Goal: Task Accomplishment & Management: Use online tool/utility

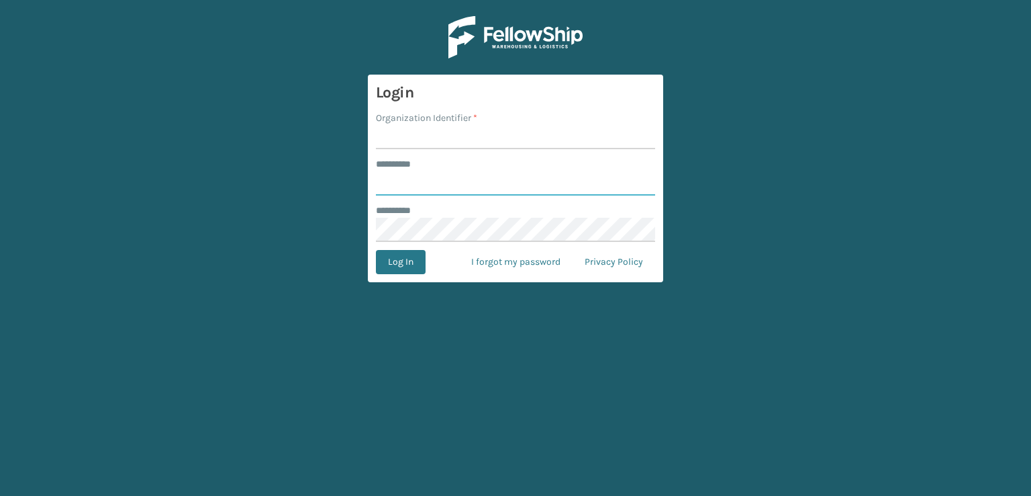
type input "***"
click at [426, 139] on input "Organization Identifier *" at bounding box center [515, 137] width 279 height 24
type input "sleepgeekz warehouse"
click at [395, 267] on button "Log In" at bounding box center [401, 262] width 50 height 24
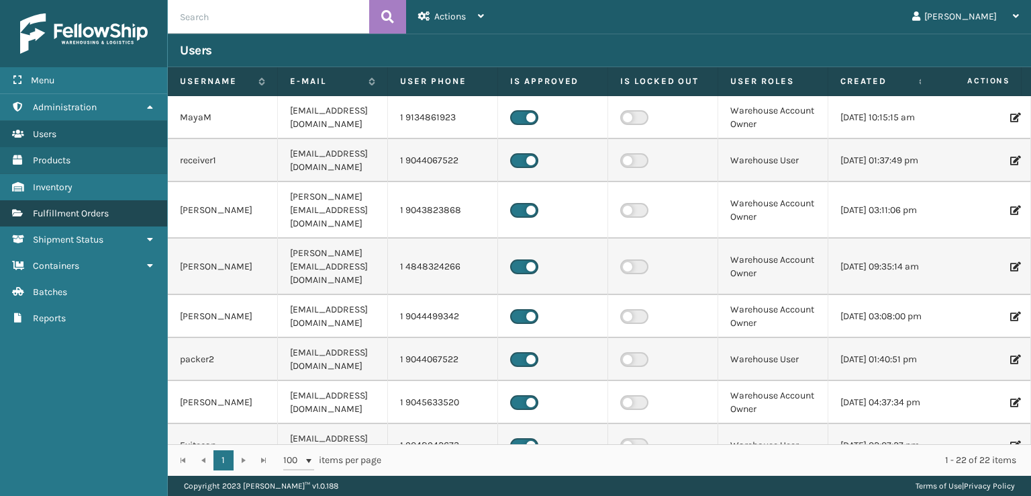
click at [85, 212] on span "Fulfillment Orders" at bounding box center [71, 212] width 76 height 11
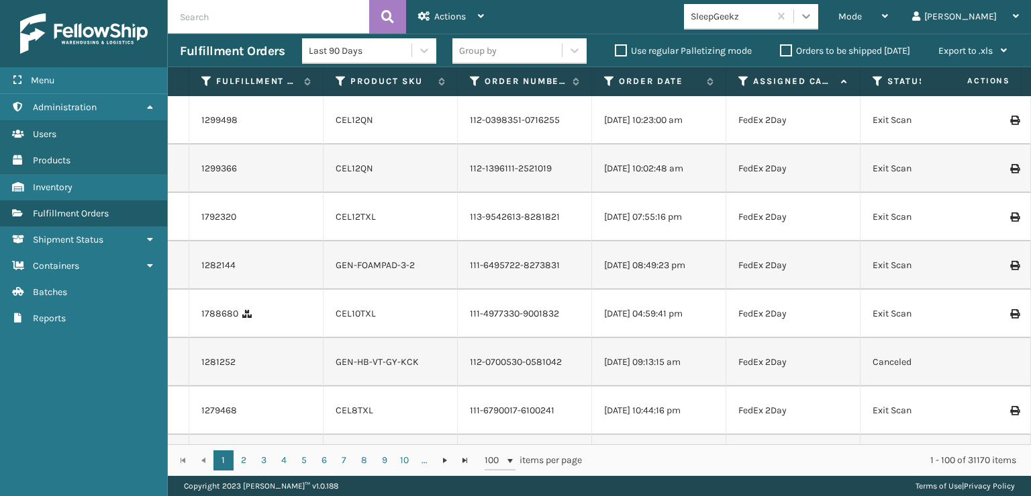
click at [819, 26] on div at bounding box center [806, 16] width 24 height 24
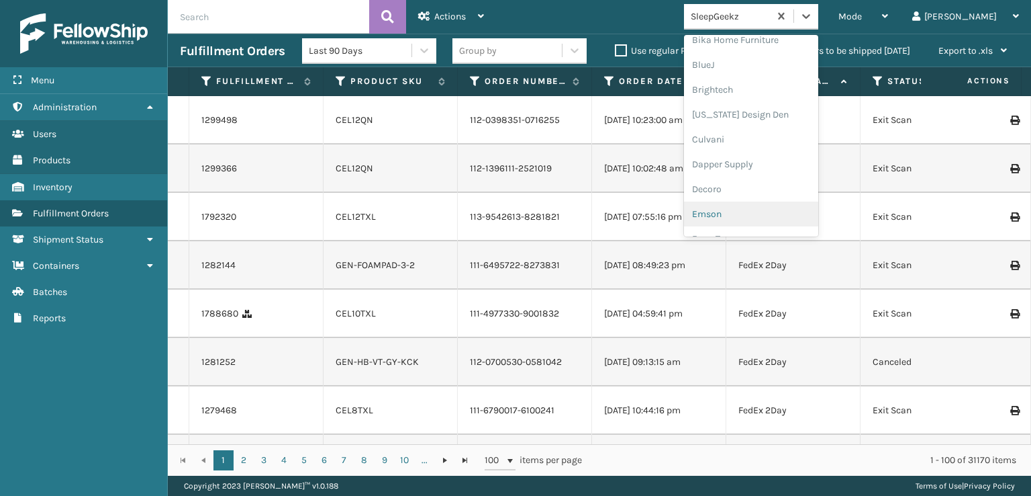
scroll to position [201, 0]
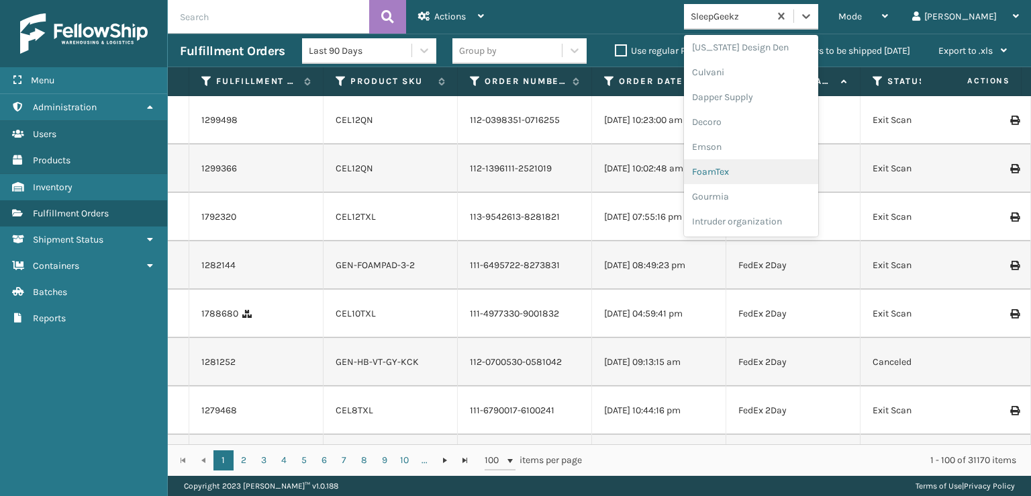
click at [772, 170] on div "FoamTex" at bounding box center [751, 171] width 134 height 25
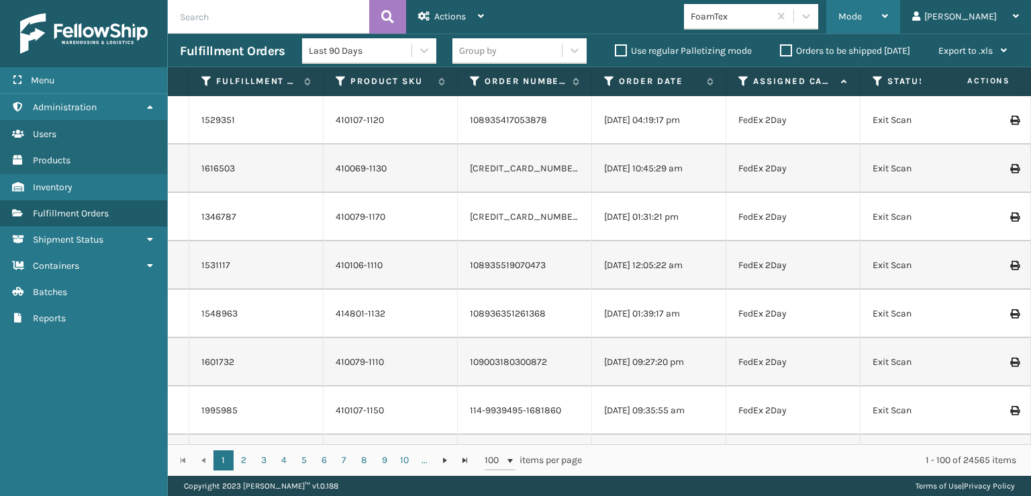
click at [888, 9] on div "Mode" at bounding box center [864, 17] width 50 height 34
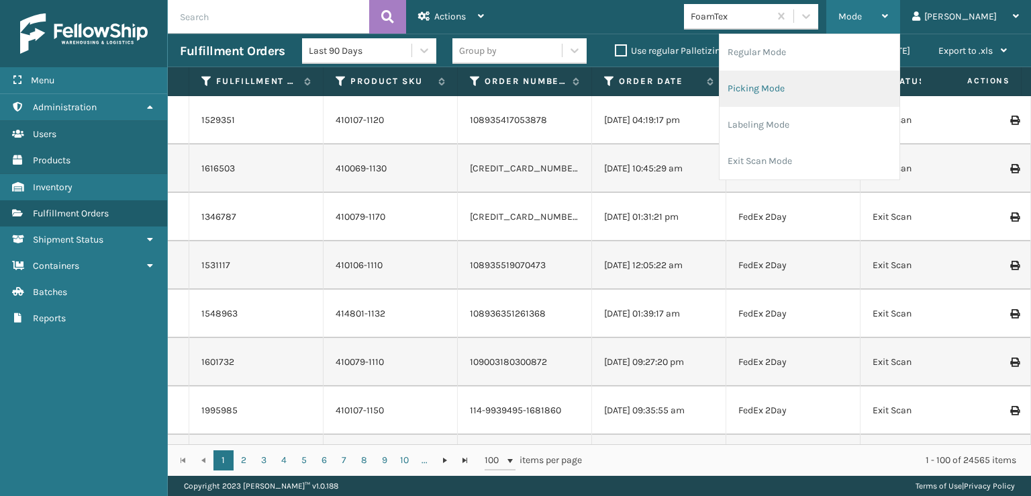
click at [850, 85] on li "Picking Mode" at bounding box center [810, 89] width 180 height 36
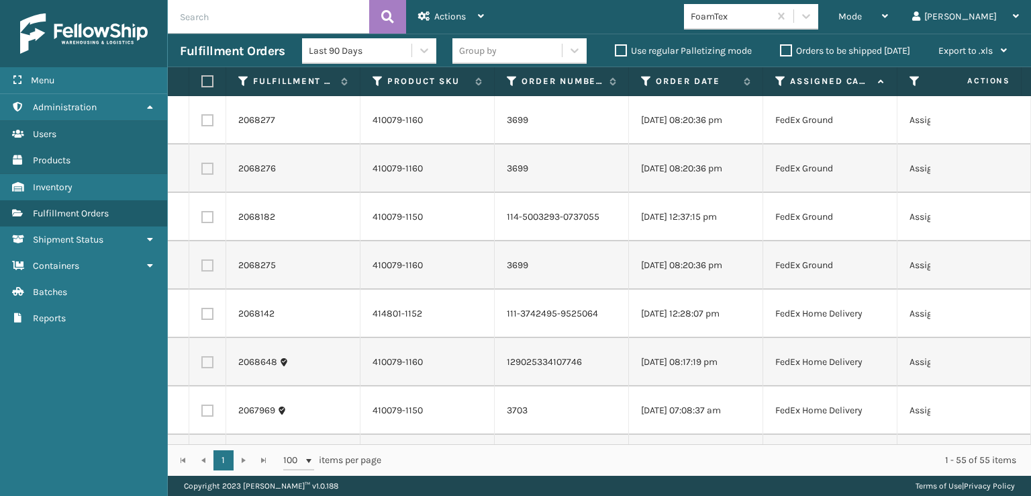
click at [210, 79] on label at bounding box center [205, 81] width 8 height 12
click at [202, 79] on input "checkbox" at bounding box center [201, 81] width 1 height 9
checkbox input "true"
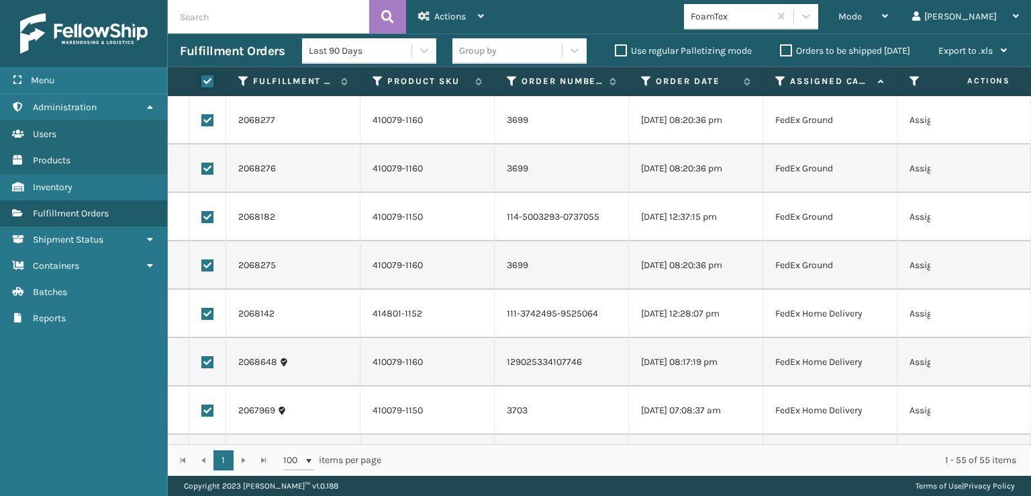
checkbox input "true"
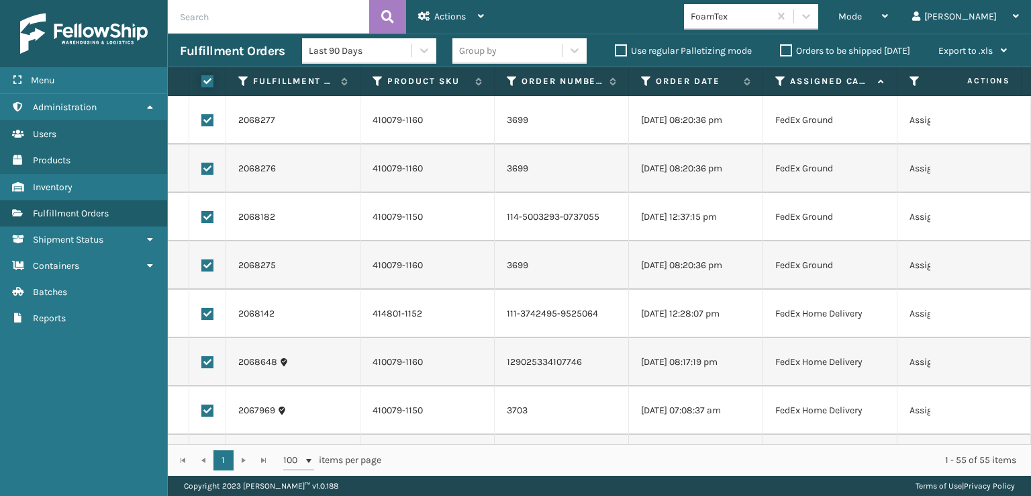
checkbox input "true"
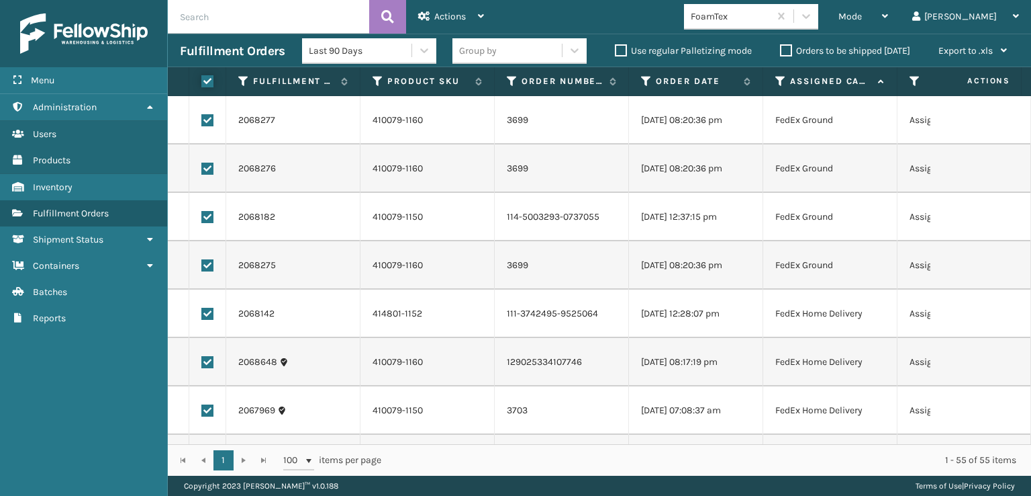
checkbox input "true"
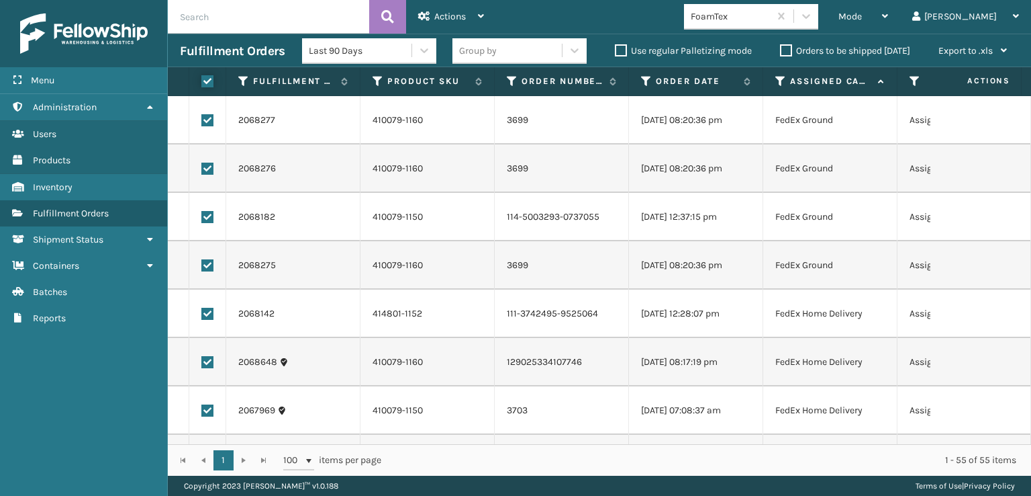
checkbox input "true"
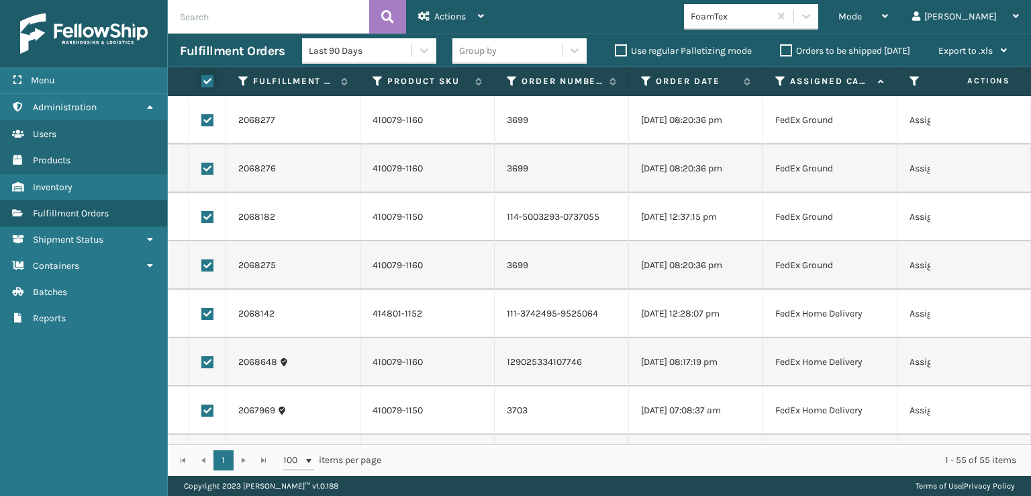
checkbox input "true"
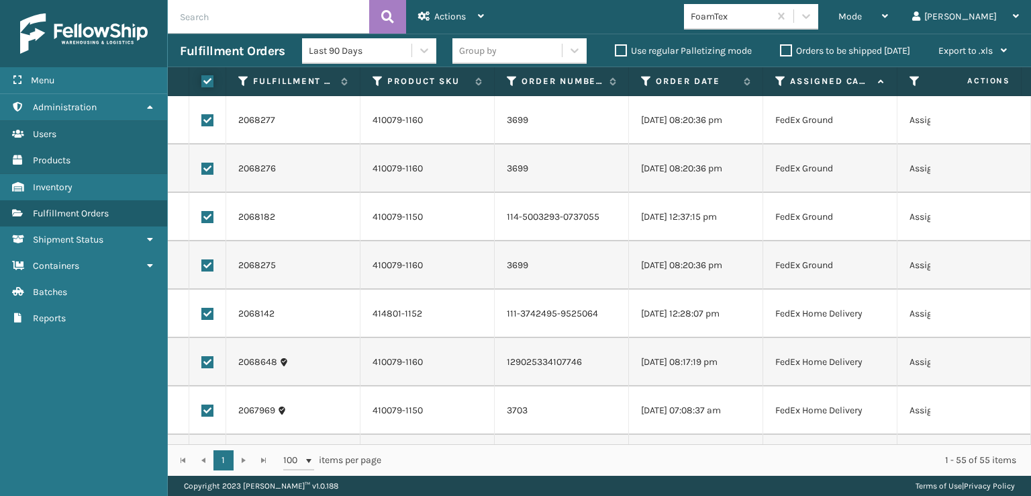
checkbox input "true"
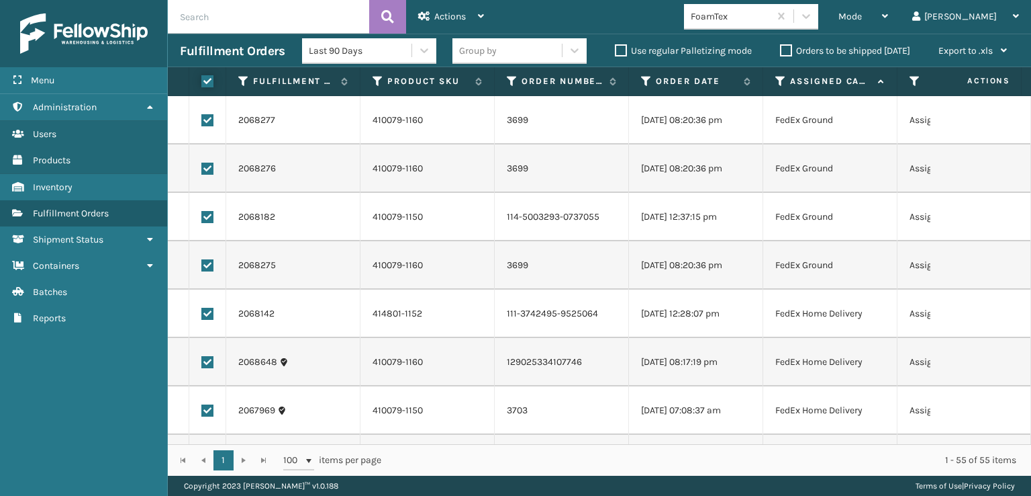
checkbox input "true"
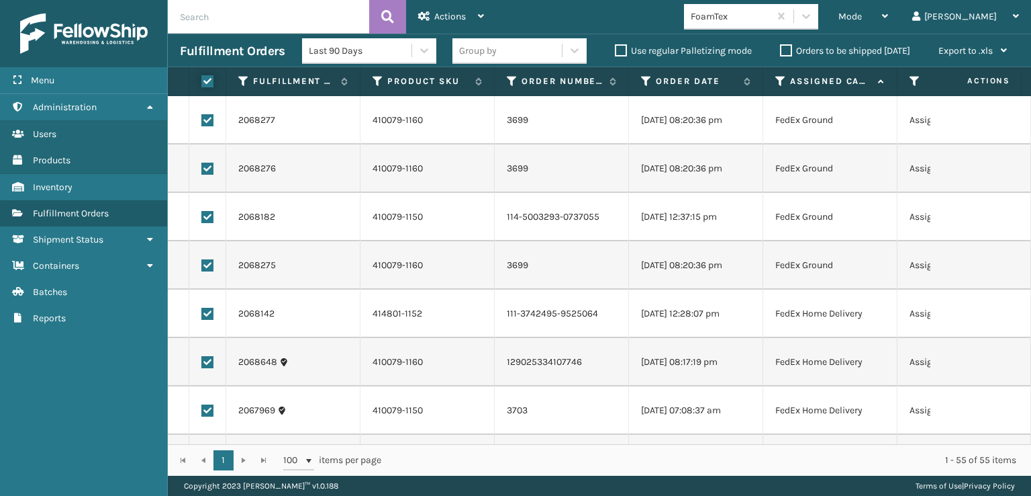
checkbox input "true"
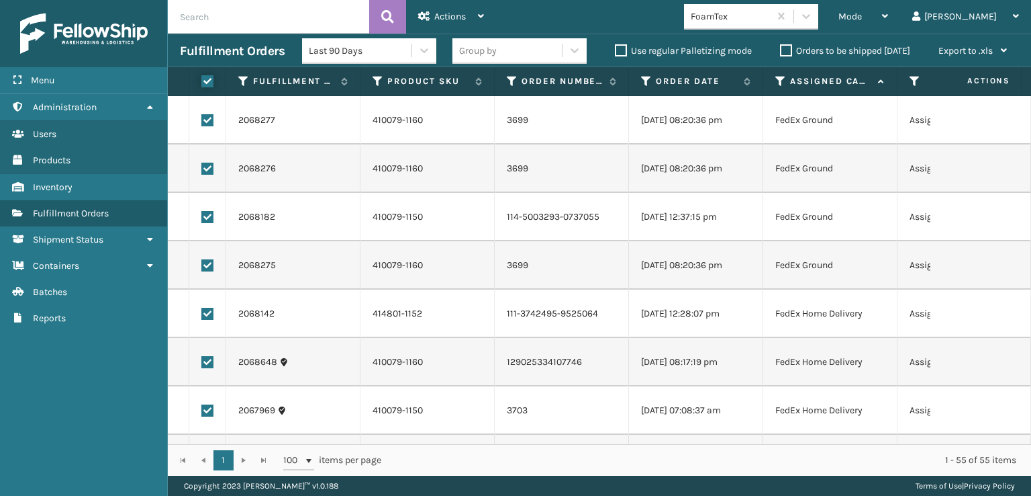
checkbox input "true"
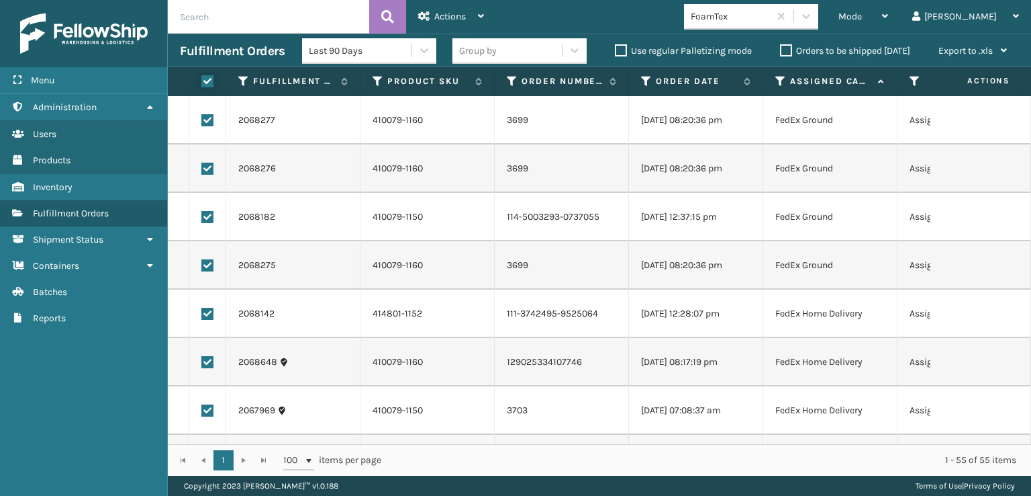
checkbox input "true"
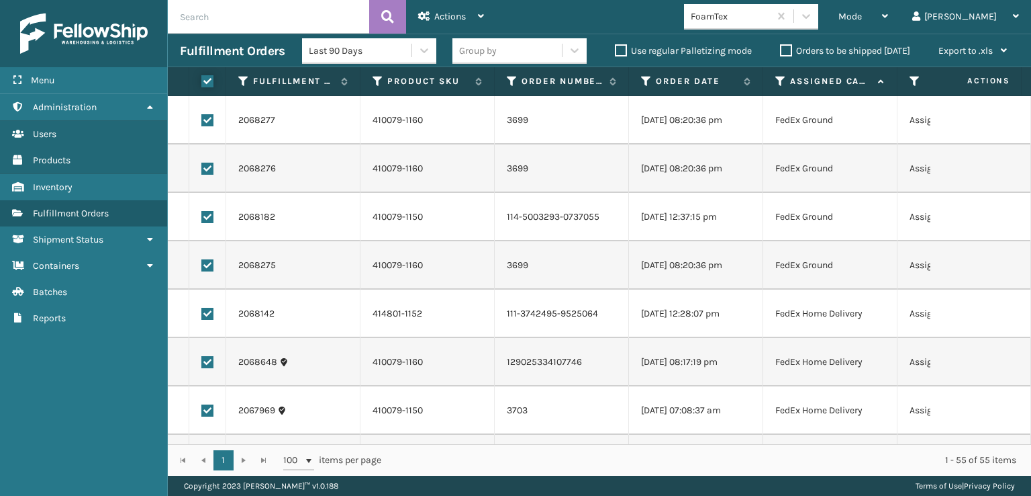
checkbox input "true"
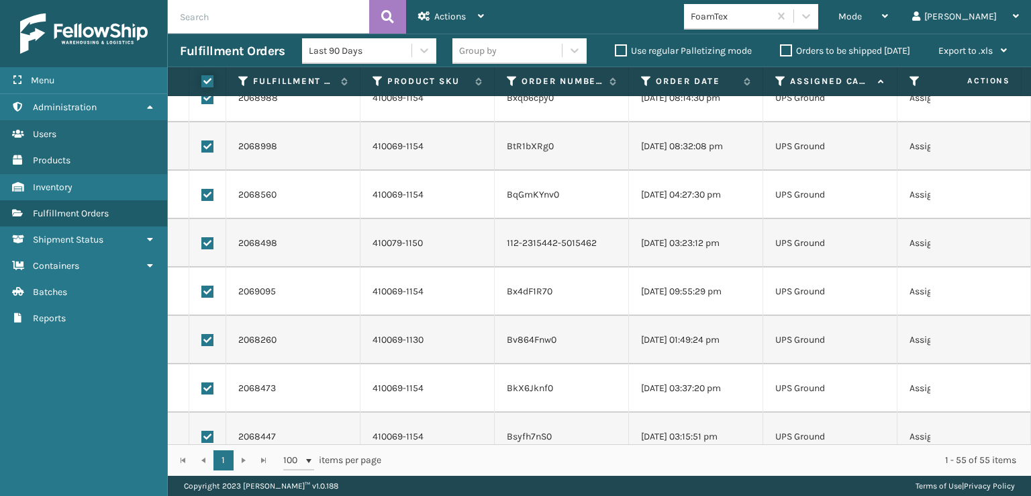
scroll to position [2321, 0]
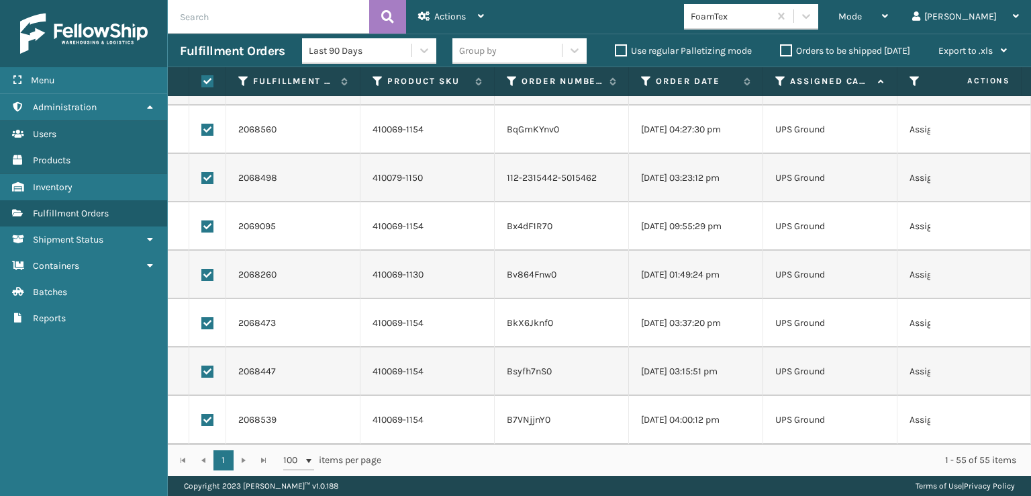
click at [210, 414] on label at bounding box center [207, 420] width 12 height 12
click at [202, 414] on input "checkbox" at bounding box center [201, 418] width 1 height 9
checkbox input "false"
click at [206, 365] on label at bounding box center [207, 371] width 12 height 12
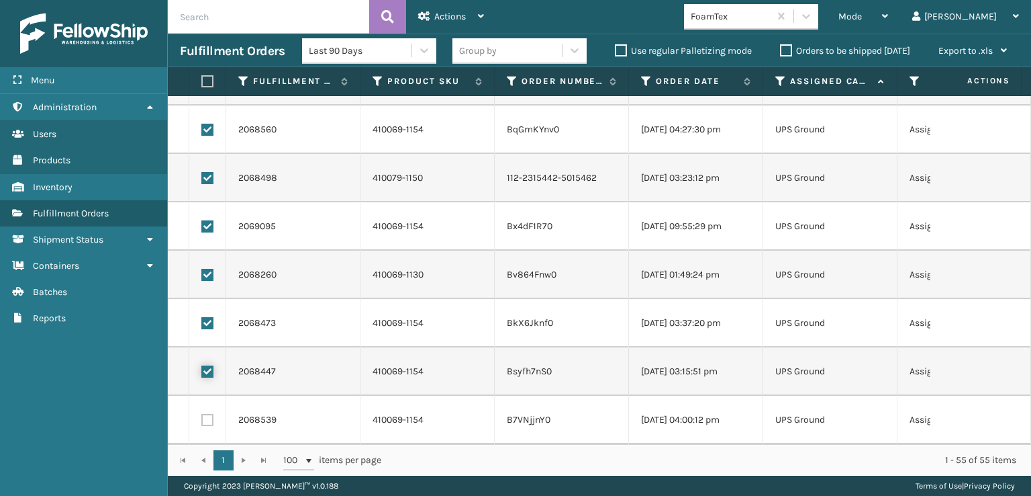
click at [202, 365] on input "checkbox" at bounding box center [201, 369] width 1 height 9
checkbox input "false"
click at [202, 320] on td at bounding box center [207, 323] width 37 height 48
click at [205, 317] on label at bounding box center [207, 323] width 12 height 12
click at [202, 317] on input "checkbox" at bounding box center [201, 321] width 1 height 9
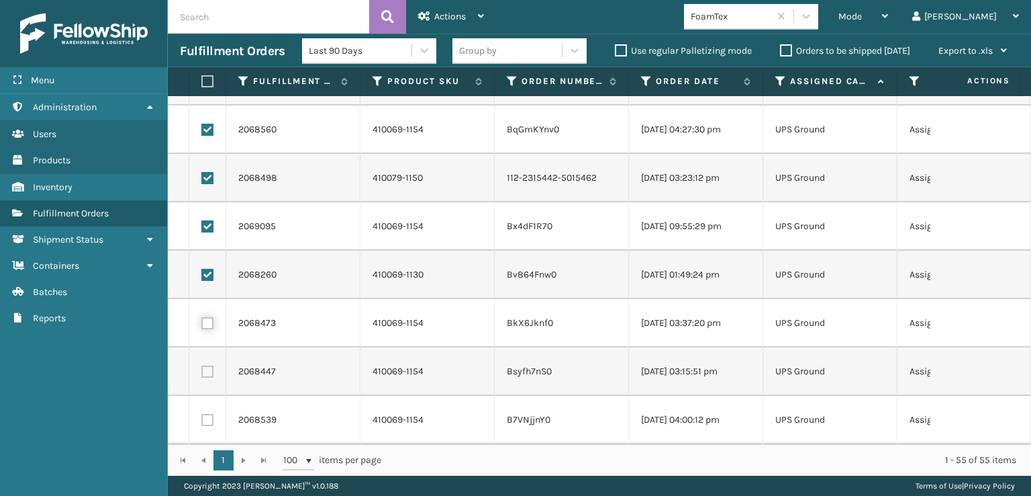
checkbox input "false"
click at [205, 269] on label at bounding box center [207, 275] width 12 height 12
click at [202, 269] on input "checkbox" at bounding box center [201, 273] width 1 height 9
checkbox input "false"
click at [207, 220] on label at bounding box center [207, 226] width 12 height 12
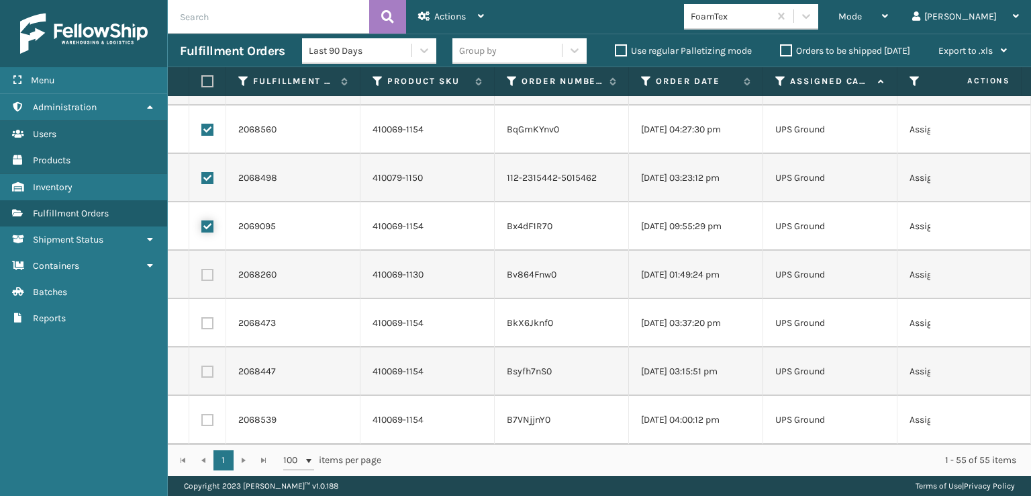
click at [202, 220] on input "checkbox" at bounding box center [201, 224] width 1 height 9
checkbox input "false"
click at [210, 172] on label at bounding box center [207, 178] width 12 height 12
click at [202, 172] on input "checkbox" at bounding box center [201, 176] width 1 height 9
checkbox input "false"
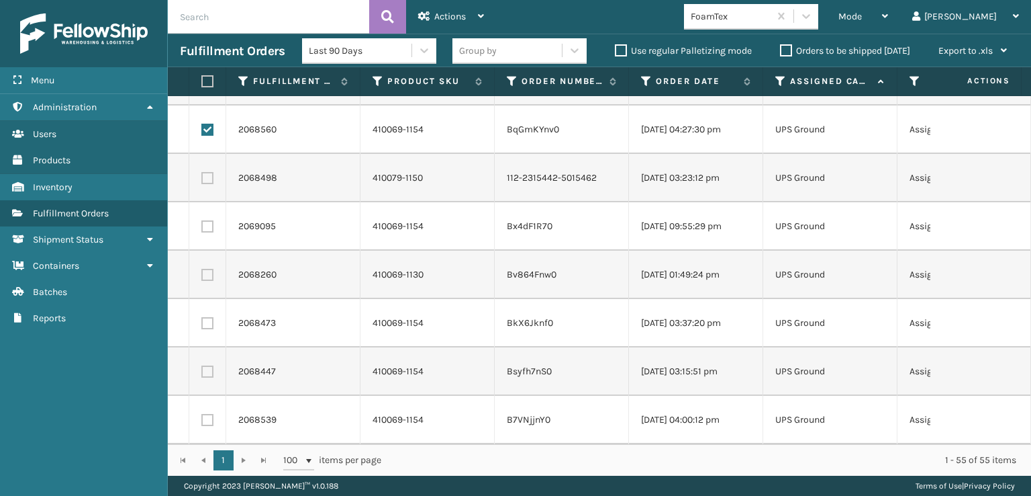
click at [207, 124] on label at bounding box center [207, 130] width 12 height 12
click at [202, 124] on input "checkbox" at bounding box center [201, 128] width 1 height 9
checkbox input "false"
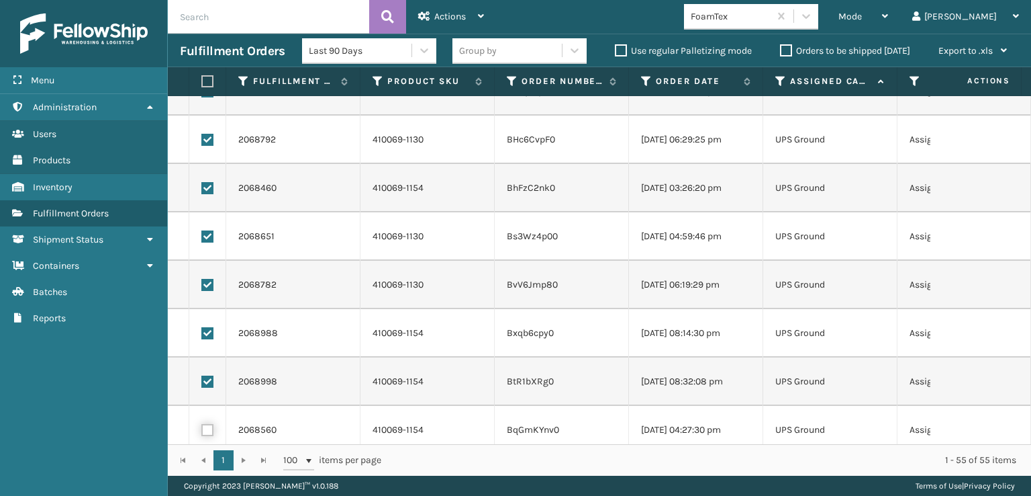
scroll to position [2052, 0]
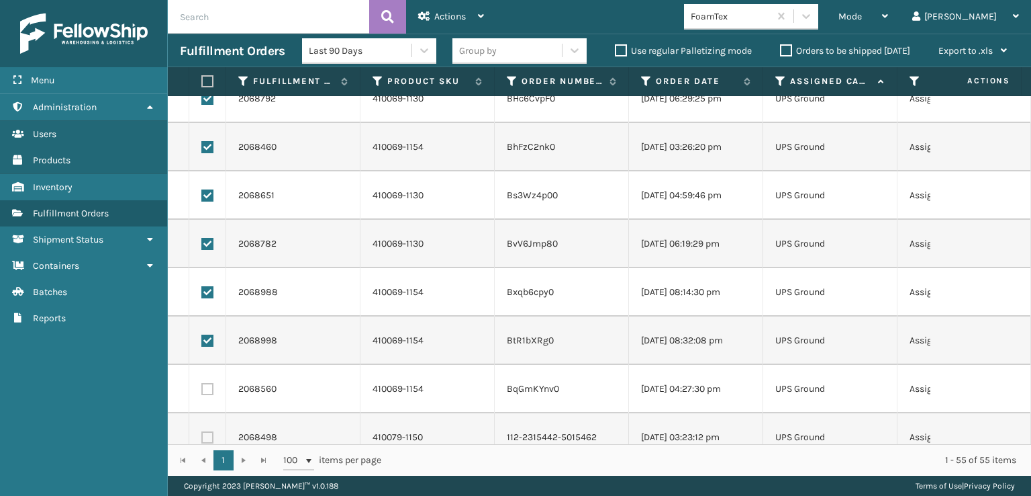
click at [203, 342] on label at bounding box center [207, 340] width 12 height 12
click at [202, 342] on input "checkbox" at bounding box center [201, 338] width 1 height 9
checkbox input "false"
click at [208, 291] on label at bounding box center [207, 292] width 12 height 12
click at [202, 291] on input "checkbox" at bounding box center [201, 290] width 1 height 9
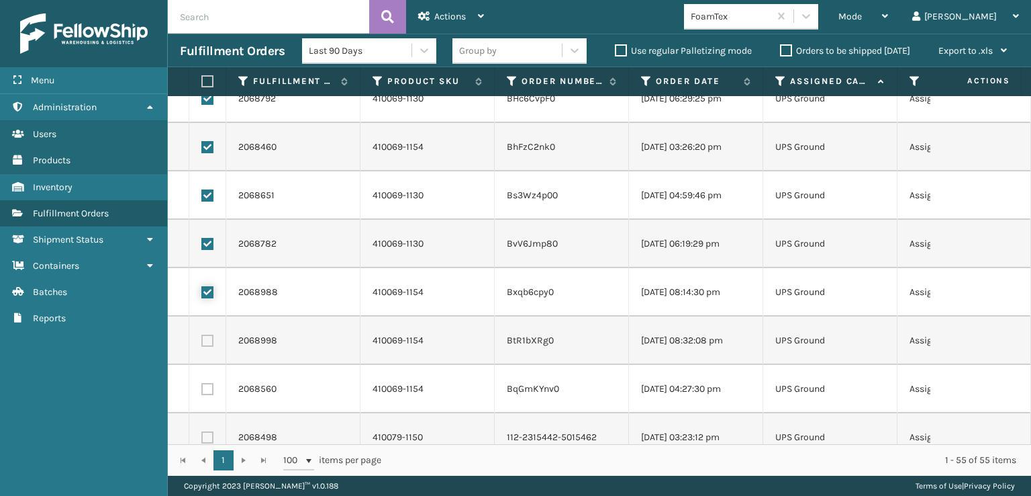
checkbox input "false"
click at [207, 242] on label at bounding box center [207, 244] width 12 height 12
click at [202, 242] on input "checkbox" at bounding box center [201, 242] width 1 height 9
checkbox input "false"
click at [207, 195] on label at bounding box center [207, 195] width 12 height 12
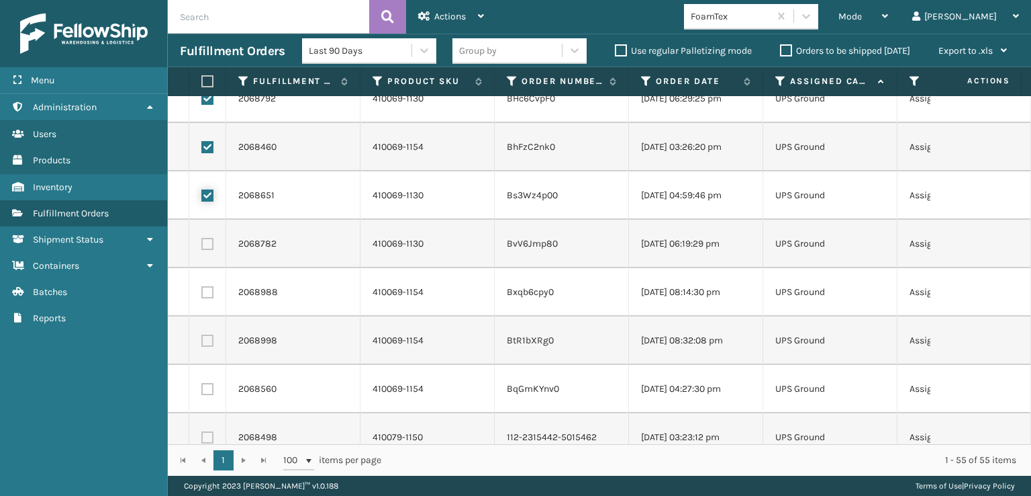
click at [202, 195] on input "checkbox" at bounding box center [201, 193] width 1 height 9
checkbox input "false"
click at [205, 144] on label at bounding box center [207, 147] width 12 height 12
click at [202, 144] on input "checkbox" at bounding box center [201, 145] width 1 height 9
checkbox input "false"
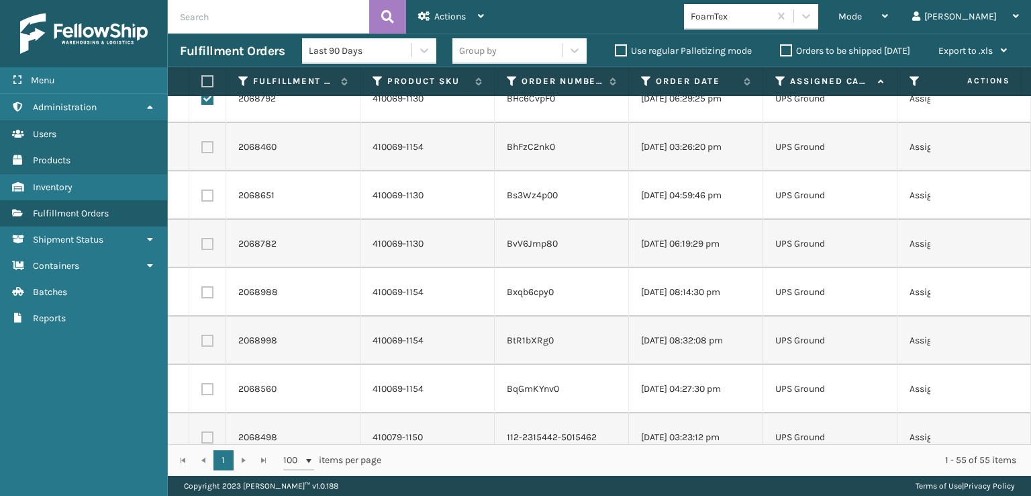
click at [205, 97] on label at bounding box center [207, 99] width 12 height 12
click at [202, 97] on input "checkbox" at bounding box center [201, 97] width 1 height 9
checkbox input "false"
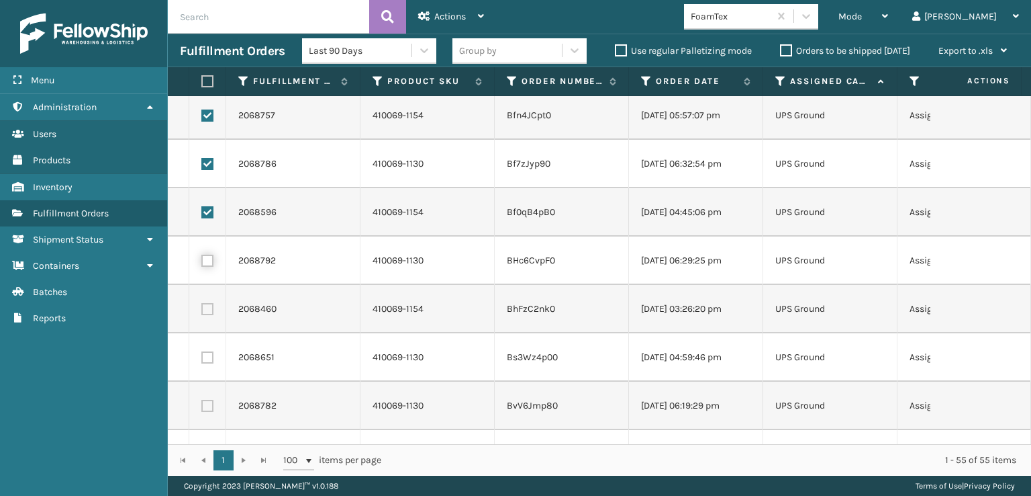
scroll to position [1847, 0]
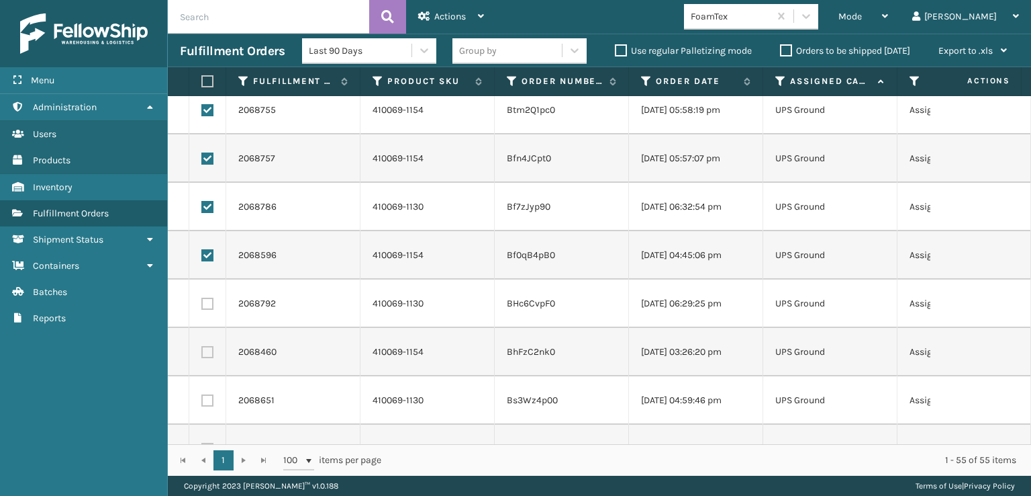
click at [204, 250] on label at bounding box center [207, 255] width 12 height 12
click at [202, 250] on input "checkbox" at bounding box center [201, 253] width 1 height 9
checkbox input "false"
click at [203, 207] on label at bounding box center [207, 207] width 12 height 12
click at [202, 207] on input "checkbox" at bounding box center [201, 205] width 1 height 9
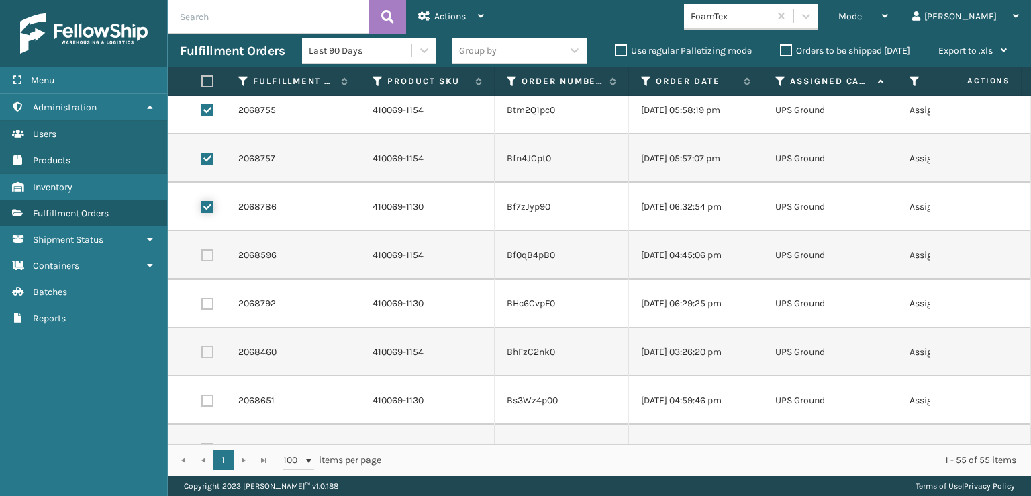
checkbox input "false"
click at [211, 154] on label at bounding box center [207, 158] width 12 height 12
click at [202, 154] on input "checkbox" at bounding box center [201, 156] width 1 height 9
checkbox input "false"
click at [214, 111] on td at bounding box center [207, 110] width 37 height 48
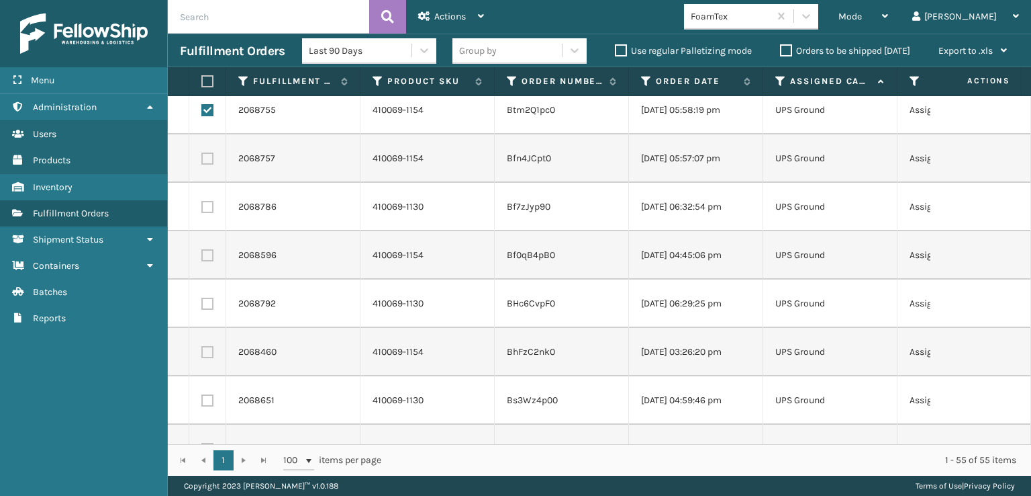
click at [206, 110] on label at bounding box center [207, 110] width 12 height 12
click at [202, 110] on input "checkbox" at bounding box center [201, 108] width 1 height 9
checkbox input "false"
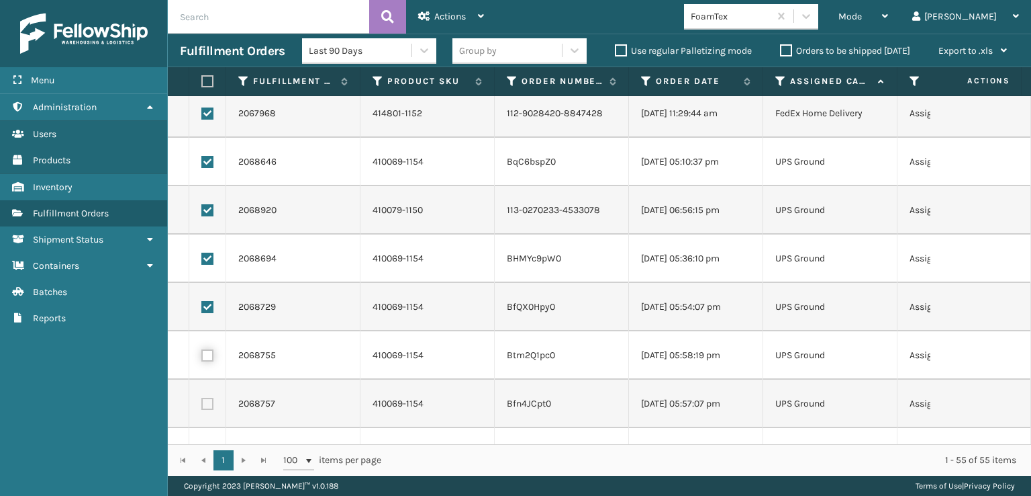
scroll to position [1579, 0]
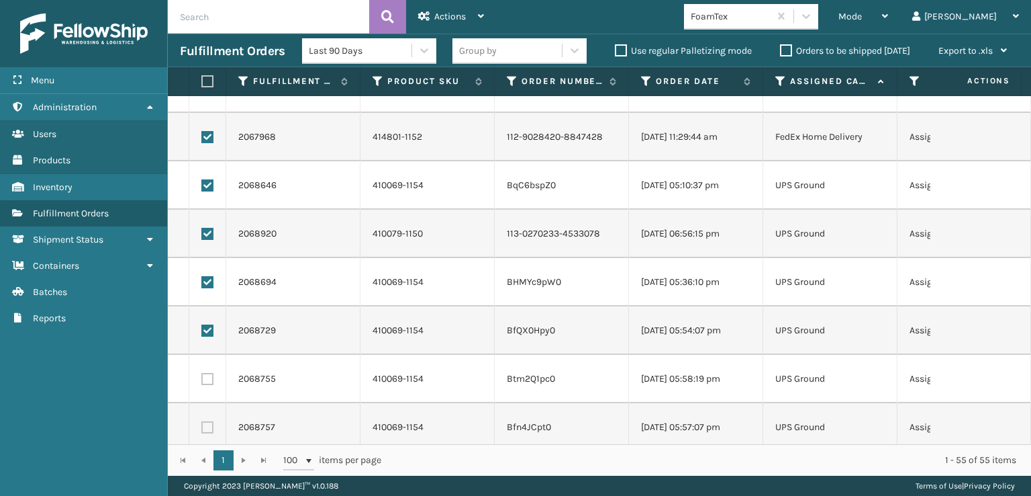
click at [208, 329] on label at bounding box center [207, 330] width 12 height 12
click at [202, 329] on input "checkbox" at bounding box center [201, 328] width 1 height 9
checkbox input "false"
click at [209, 283] on label at bounding box center [207, 282] width 12 height 12
click at [202, 283] on input "checkbox" at bounding box center [201, 280] width 1 height 9
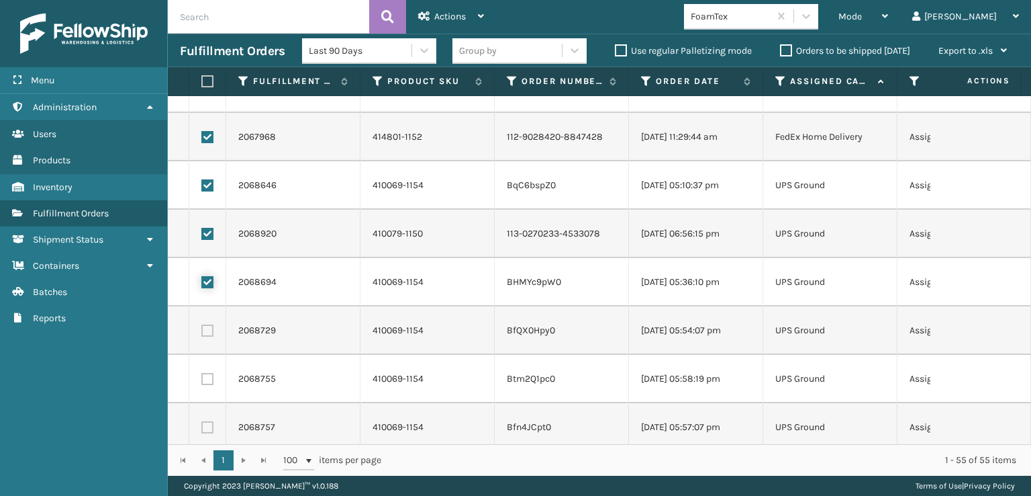
checkbox input "false"
click at [205, 237] on label at bounding box center [207, 234] width 12 height 12
click at [202, 236] on input "checkbox" at bounding box center [201, 232] width 1 height 9
checkbox input "false"
click at [202, 190] on label at bounding box center [207, 185] width 12 height 12
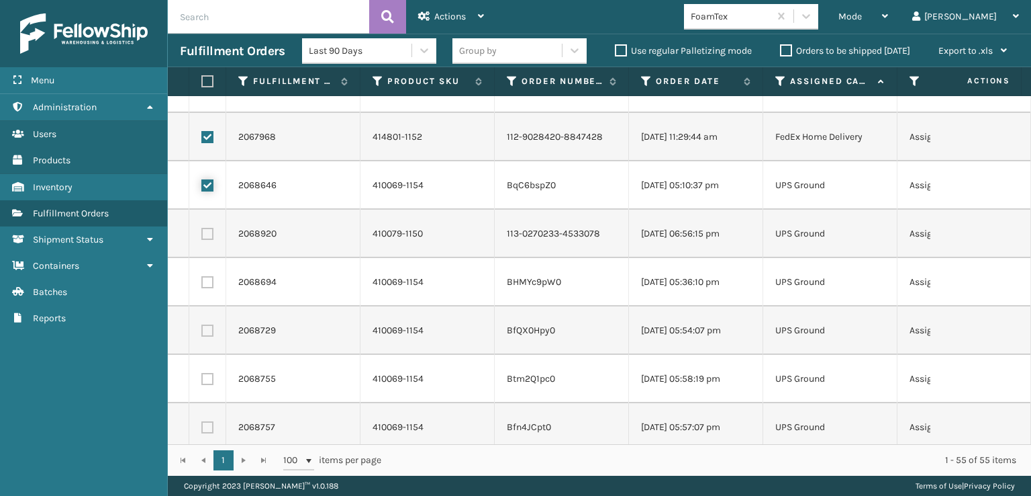
click at [202, 188] on input "checkbox" at bounding box center [201, 183] width 1 height 9
checkbox input "false"
click at [439, 24] on div "Actions" at bounding box center [451, 17] width 66 height 34
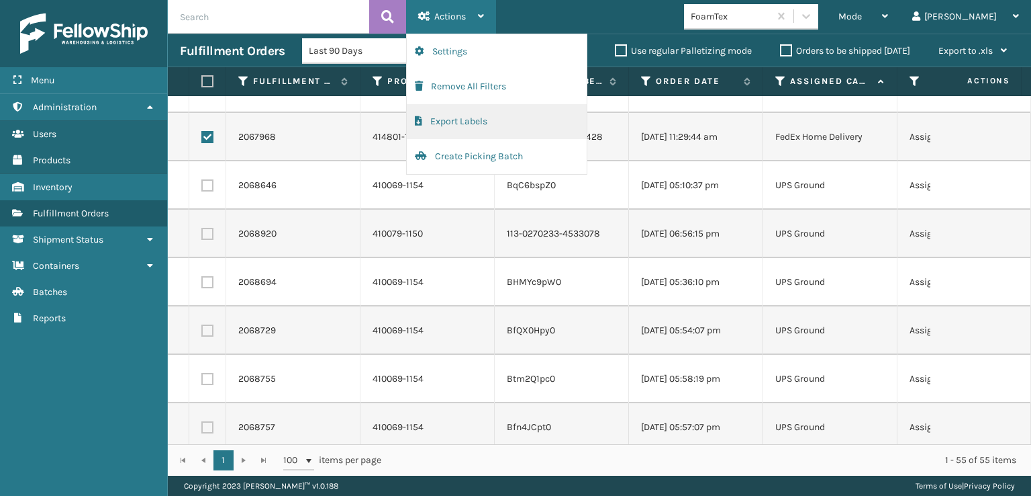
click at [441, 122] on button "Export Labels" at bounding box center [497, 121] width 180 height 35
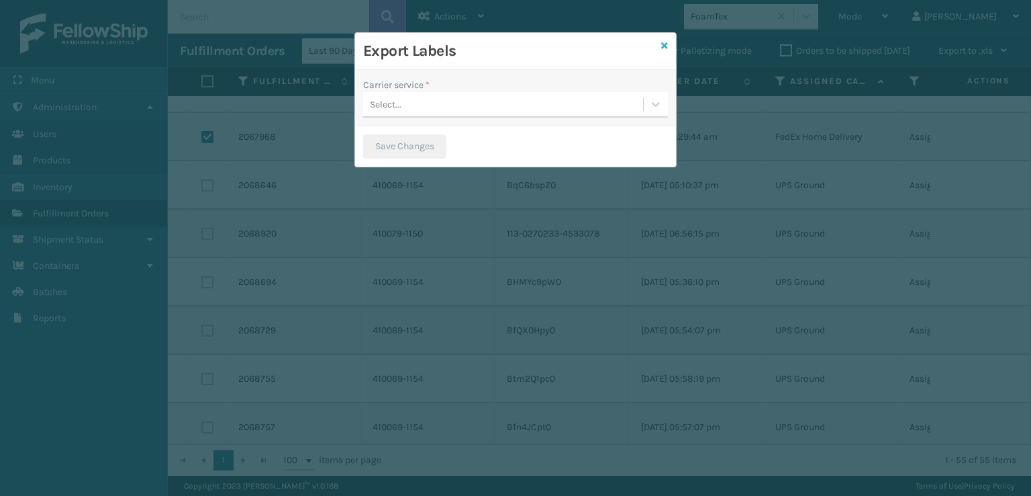
click at [663, 43] on icon at bounding box center [664, 45] width 7 height 9
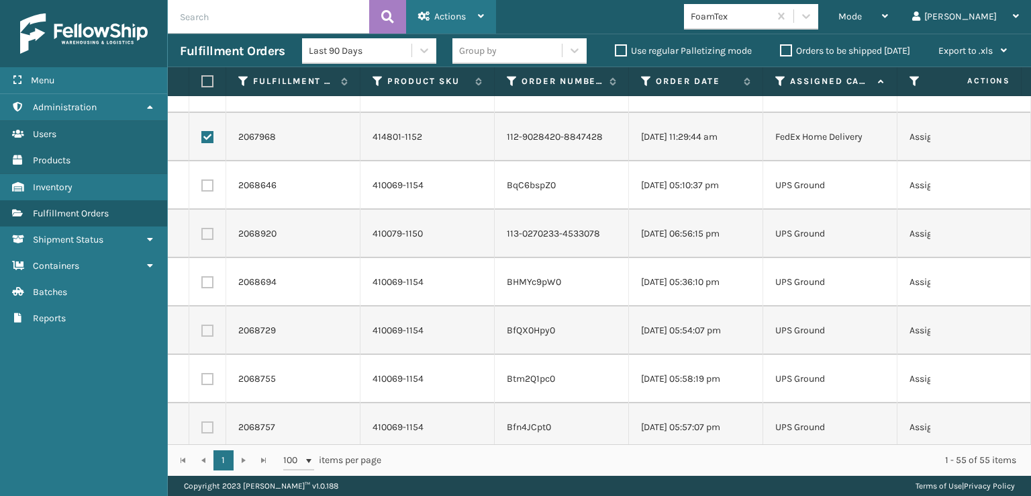
click at [460, 12] on span "Actions" at bounding box center [450, 16] width 32 height 11
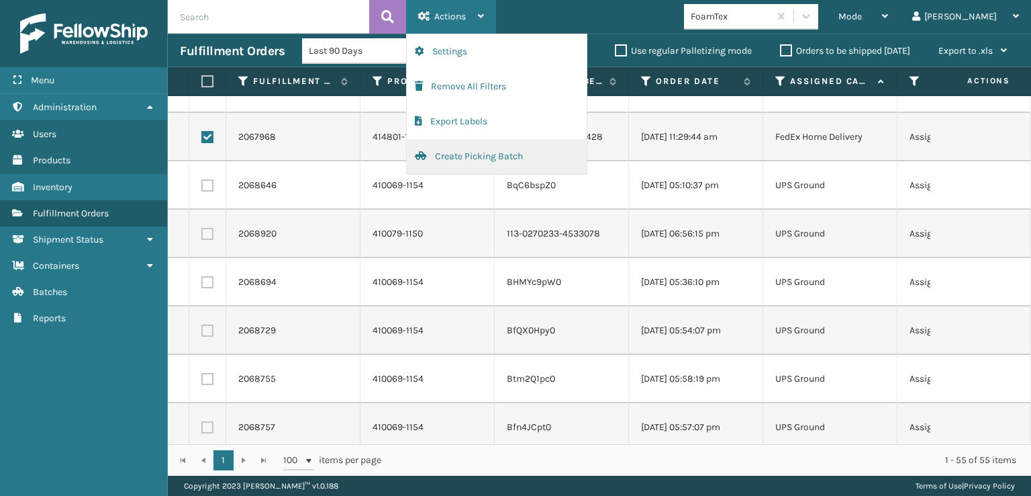
click at [465, 151] on button "Create Picking Batch" at bounding box center [497, 156] width 180 height 35
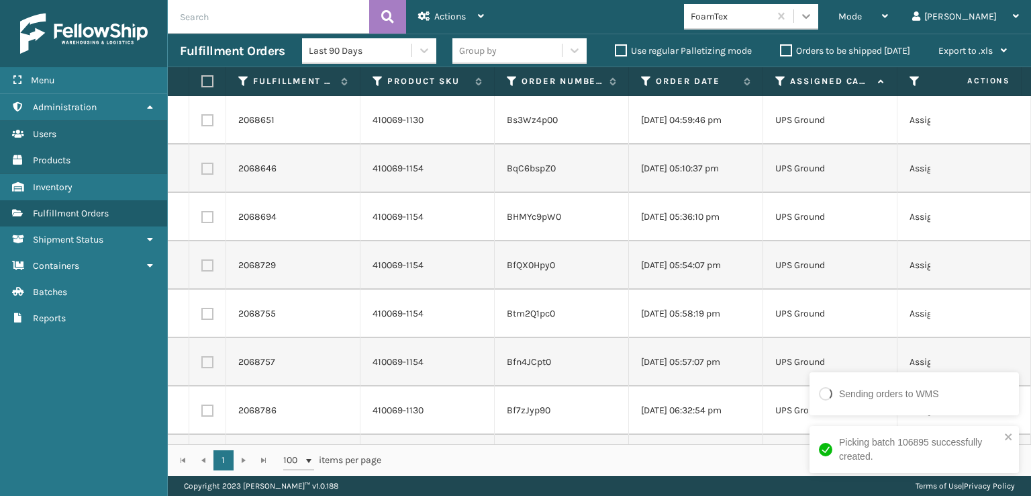
click at [819, 9] on div at bounding box center [806, 16] width 24 height 24
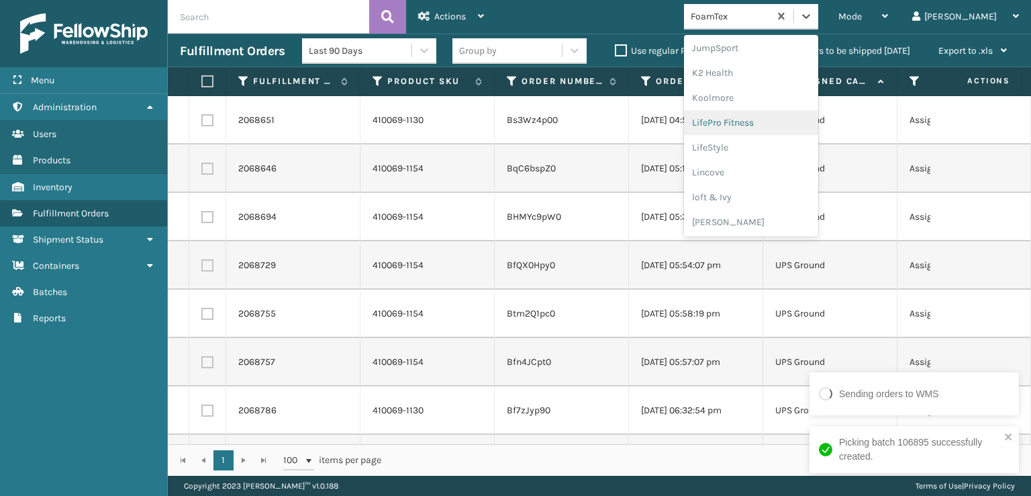
scroll to position [492, 0]
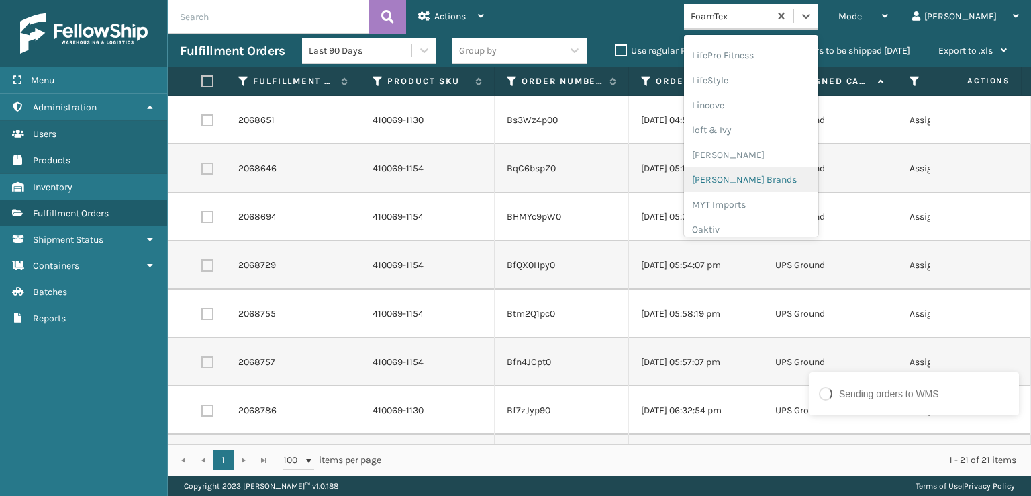
click at [804, 181] on div "[PERSON_NAME] Brands" at bounding box center [751, 179] width 134 height 25
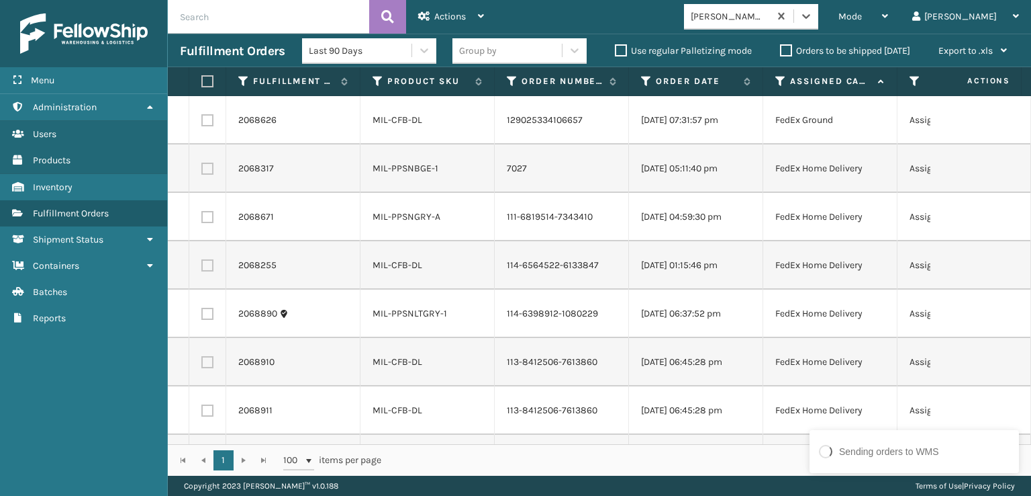
click at [204, 79] on label at bounding box center [205, 81] width 8 height 12
click at [202, 79] on input "checkbox" at bounding box center [201, 81] width 1 height 9
checkbox input "true"
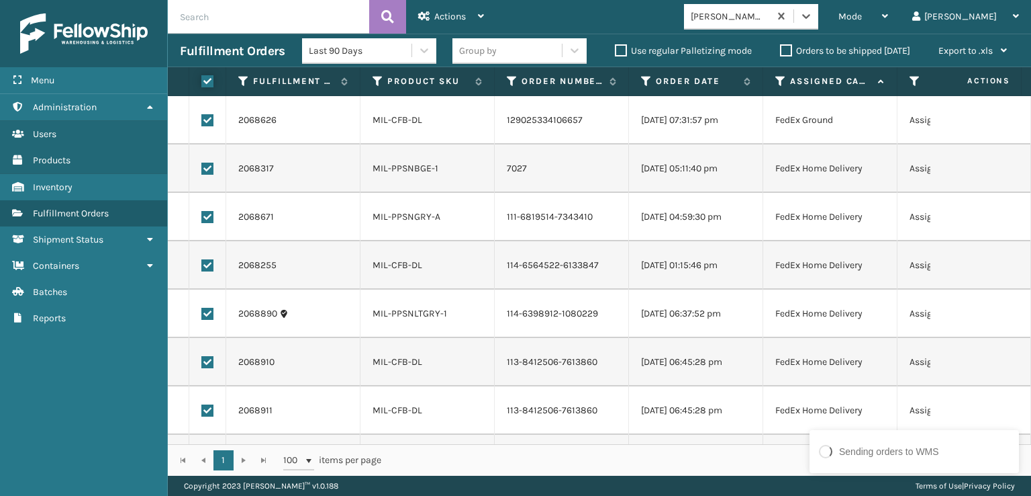
checkbox input "true"
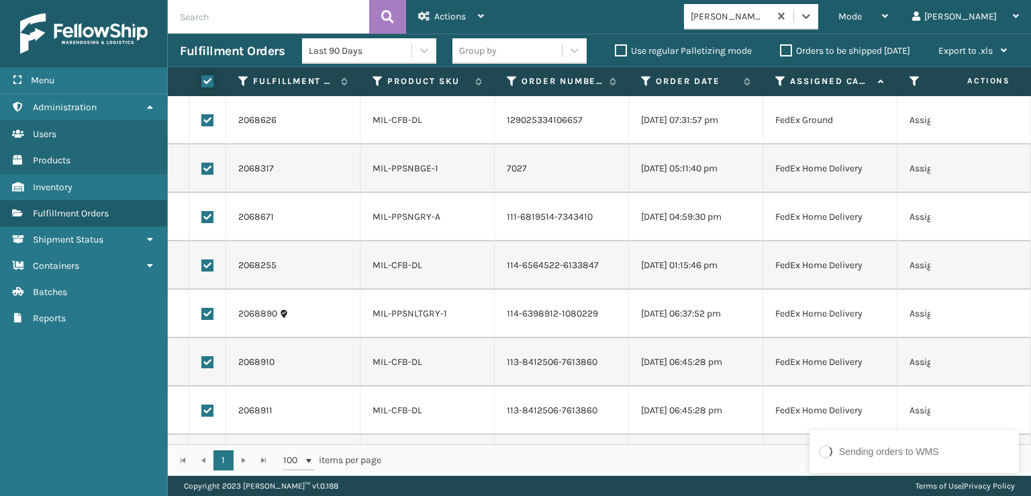
checkbox input "true"
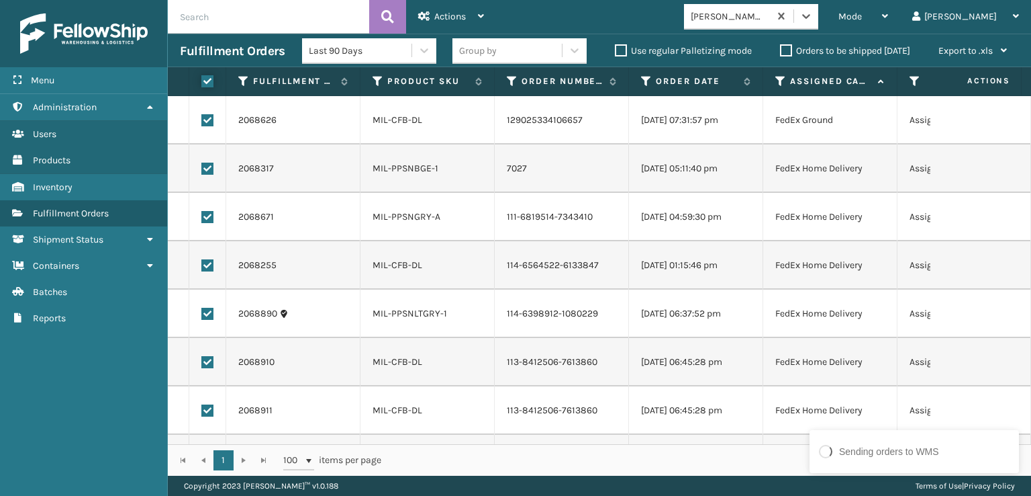
checkbox input "true"
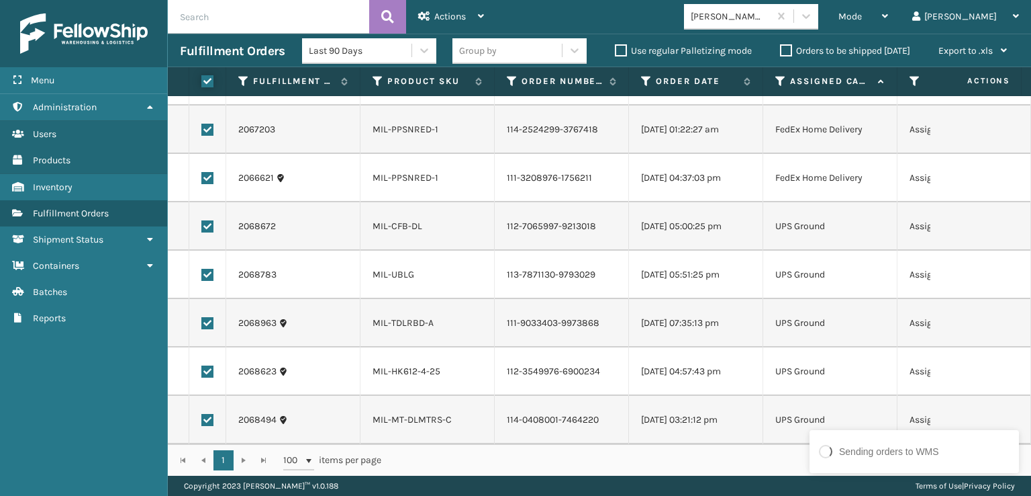
scroll to position [435, 0]
click at [212, 414] on label at bounding box center [207, 420] width 12 height 12
click at [202, 414] on input "checkbox" at bounding box center [201, 418] width 1 height 9
checkbox input "false"
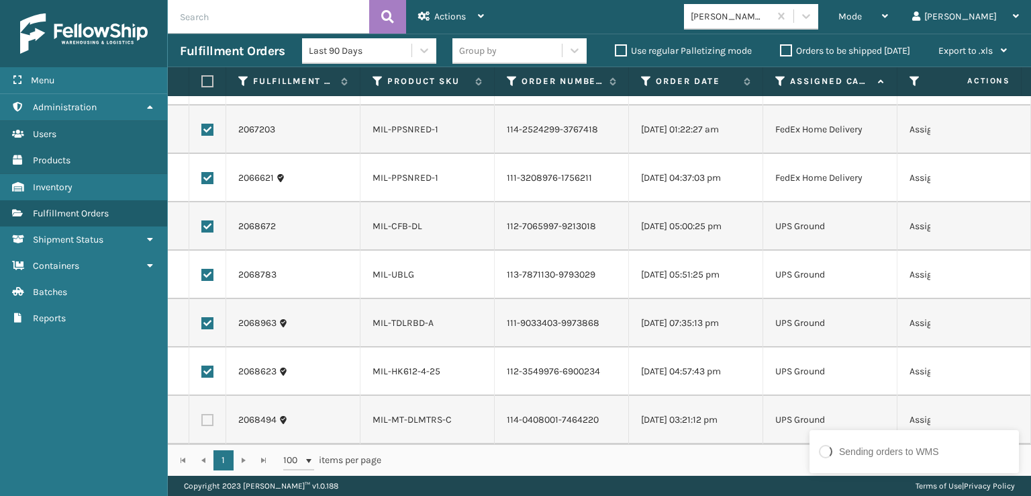
click at [205, 365] on label at bounding box center [207, 371] width 12 height 12
click at [202, 365] on input "checkbox" at bounding box center [201, 369] width 1 height 9
checkbox input "false"
click at [207, 317] on label at bounding box center [207, 323] width 12 height 12
click at [202, 317] on input "checkbox" at bounding box center [201, 321] width 1 height 9
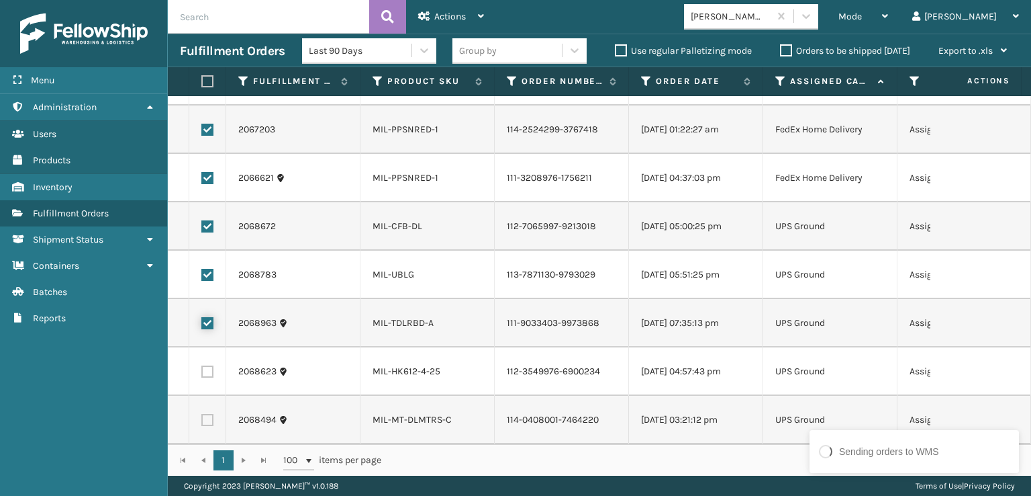
checkbox input "false"
click at [207, 269] on label at bounding box center [207, 275] width 12 height 12
click at [202, 269] on input "checkbox" at bounding box center [201, 273] width 1 height 9
checkbox input "false"
click at [212, 207] on td at bounding box center [207, 226] width 37 height 48
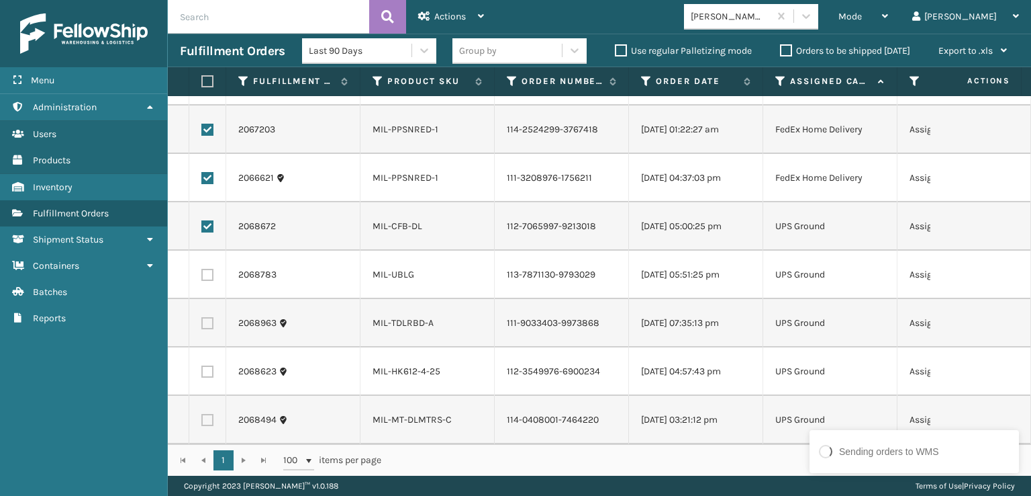
click at [212, 220] on label at bounding box center [207, 226] width 12 height 12
click at [202, 220] on input "checkbox" at bounding box center [201, 224] width 1 height 9
checkbox input "false"
click at [442, 28] on div "Actions" at bounding box center [451, 17] width 66 height 34
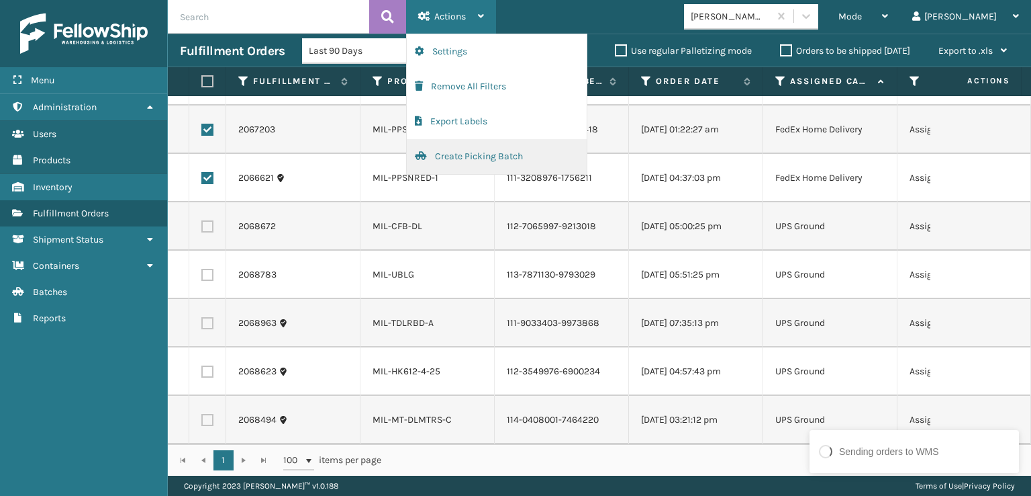
click at [457, 151] on button "Create Picking Batch" at bounding box center [497, 156] width 180 height 35
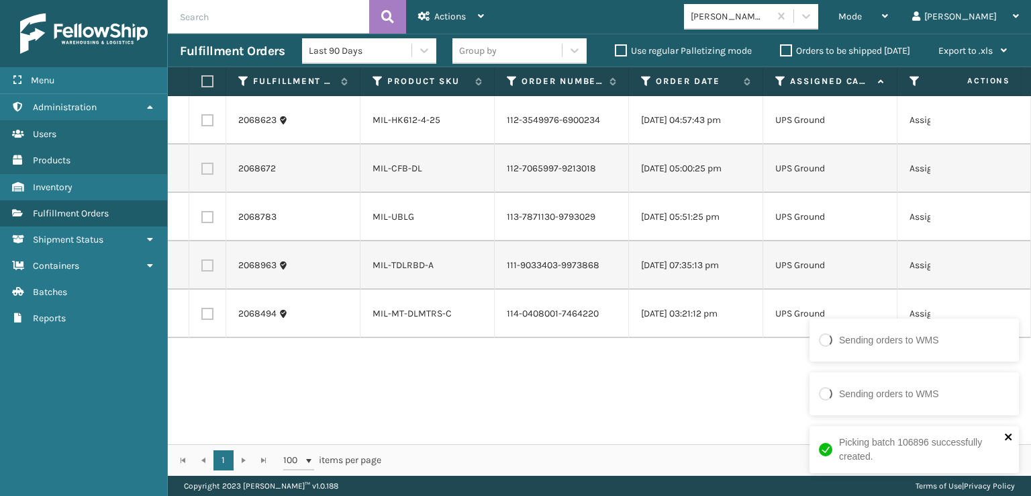
click at [1007, 434] on icon "close" at bounding box center [1008, 436] width 7 height 7
click at [813, 19] on icon at bounding box center [806, 15] width 13 height 13
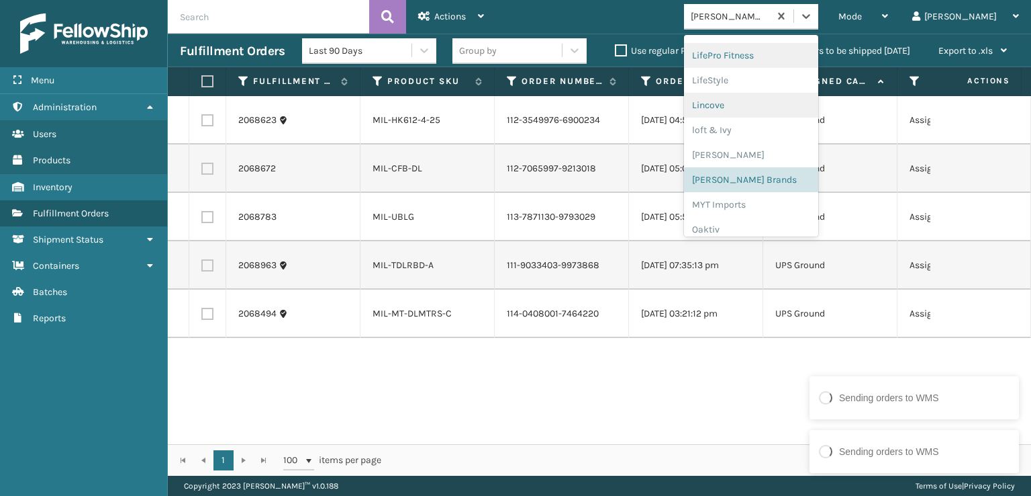
scroll to position [674, 0]
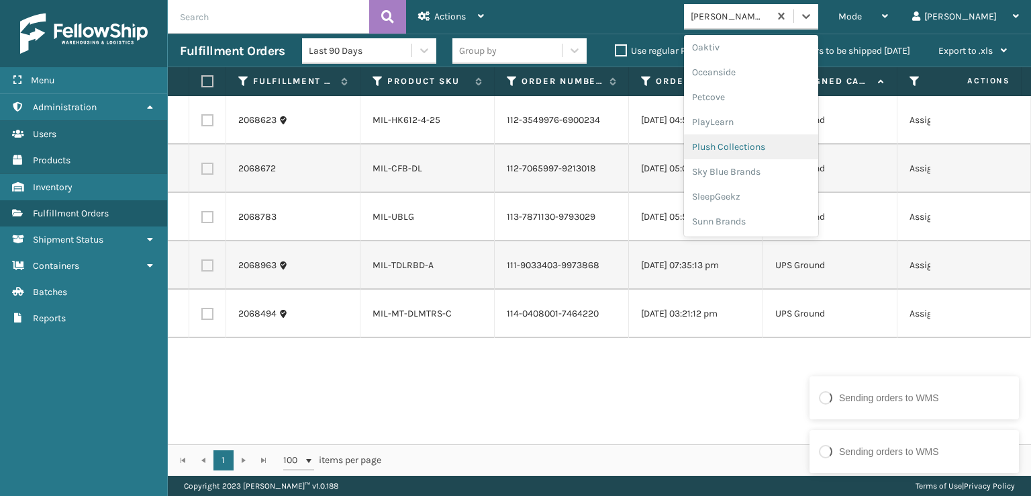
click at [819, 149] on div "Plush Collections" at bounding box center [751, 146] width 134 height 25
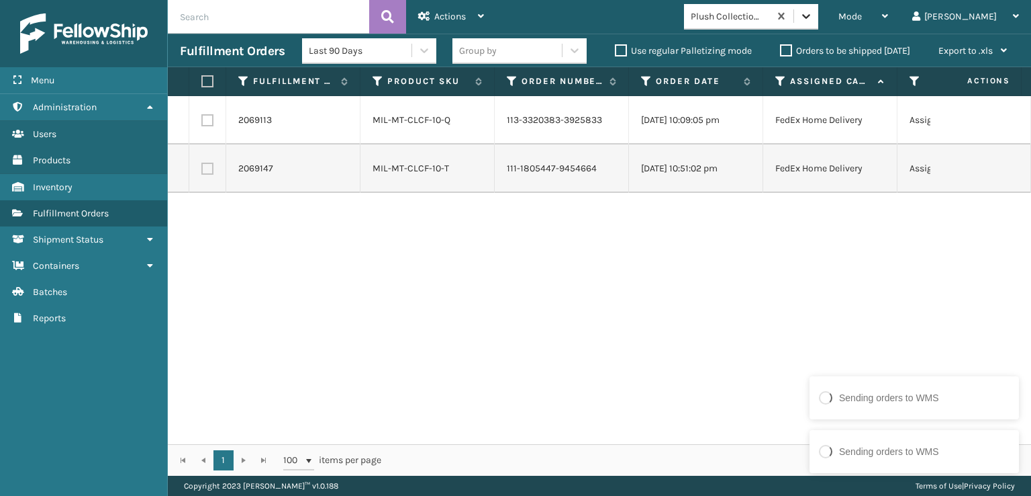
click at [813, 13] on icon at bounding box center [806, 15] width 13 height 13
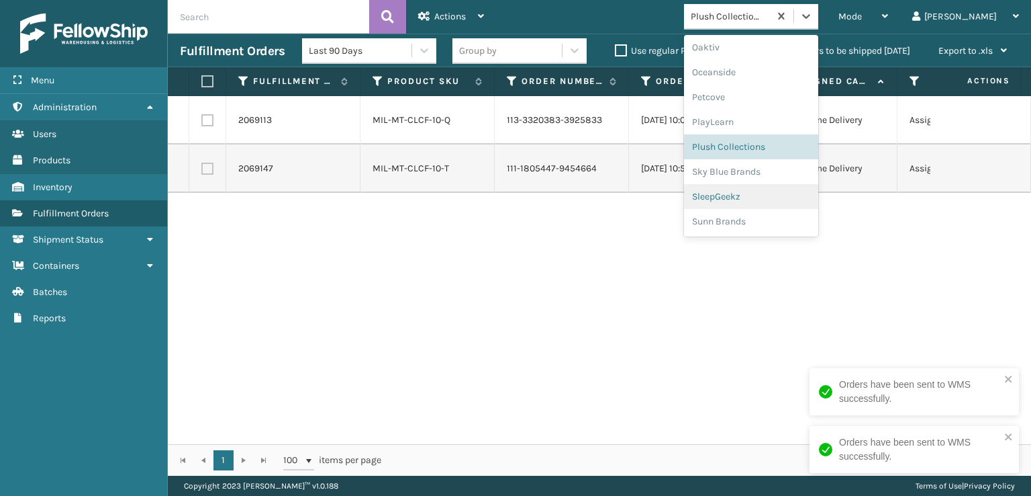
click at [798, 189] on div "SleepGeekz" at bounding box center [751, 196] width 134 height 25
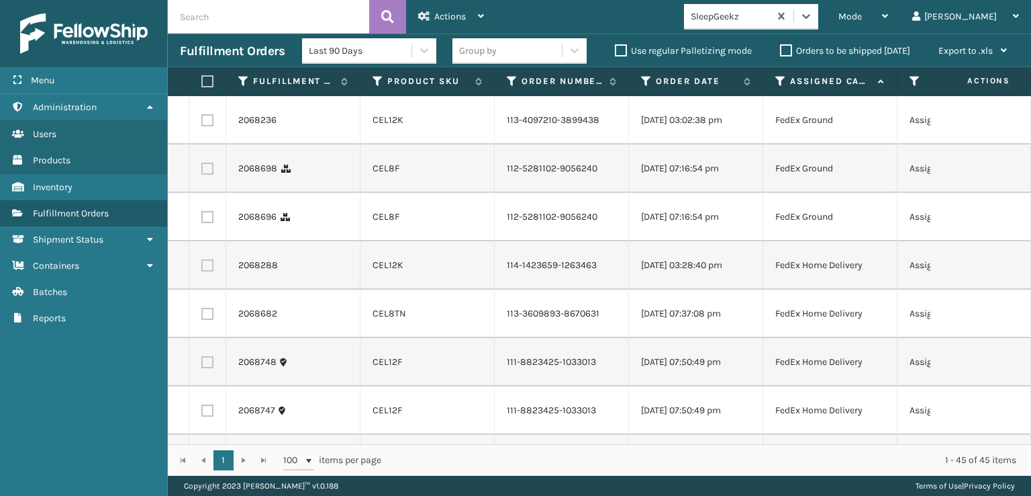
click at [204, 126] on label at bounding box center [207, 120] width 12 height 12
click at [202, 123] on input "checkbox" at bounding box center [201, 118] width 1 height 9
checkbox input "true"
click at [208, 175] on label at bounding box center [207, 169] width 12 height 12
click at [202, 171] on input "checkbox" at bounding box center [201, 167] width 1 height 9
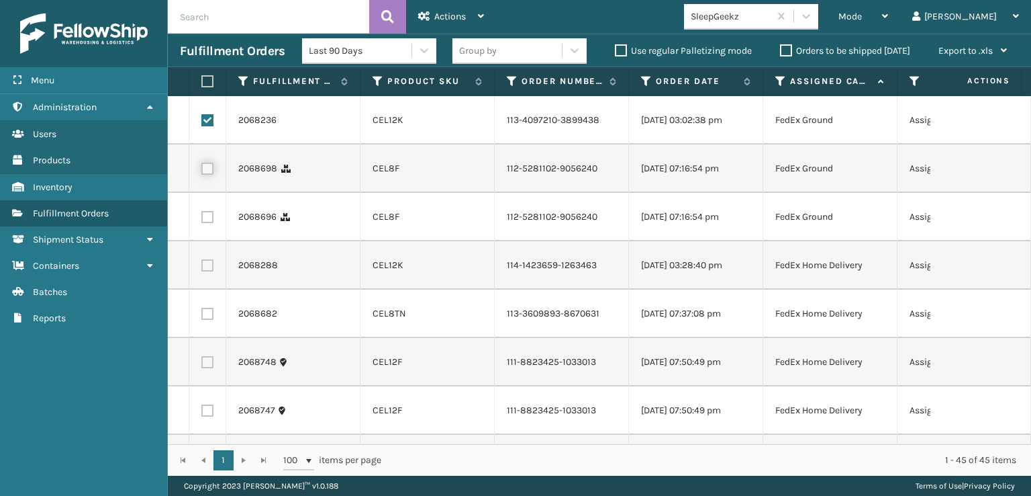
checkbox input "true"
click at [207, 223] on label at bounding box center [207, 217] width 12 height 12
click at [202, 220] on input "checkbox" at bounding box center [201, 215] width 1 height 9
checkbox input "true"
click at [207, 271] on label at bounding box center [207, 265] width 12 height 12
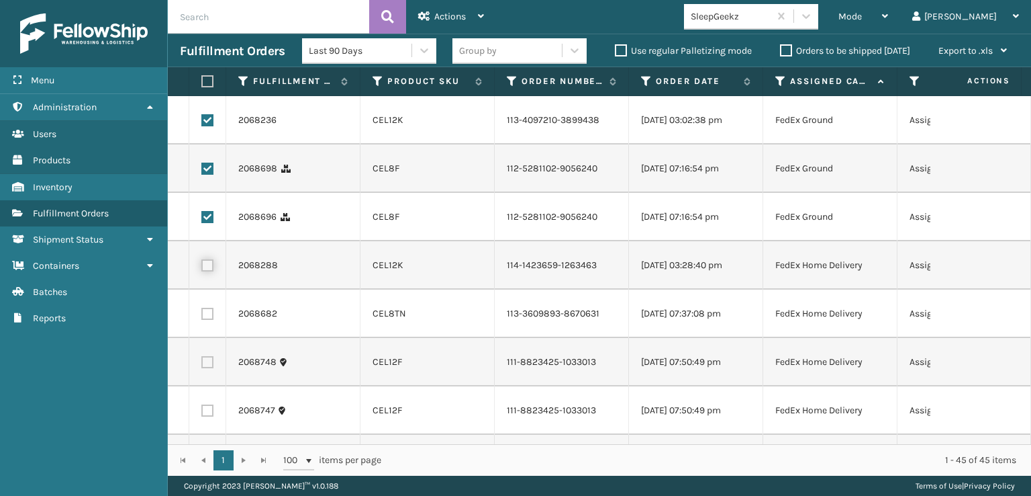
click at [202, 268] on input "checkbox" at bounding box center [201, 263] width 1 height 9
checkbox input "true"
click at [211, 320] on label at bounding box center [207, 314] width 12 height 12
click at [202, 316] on input "checkbox" at bounding box center [201, 312] width 1 height 9
checkbox input "true"
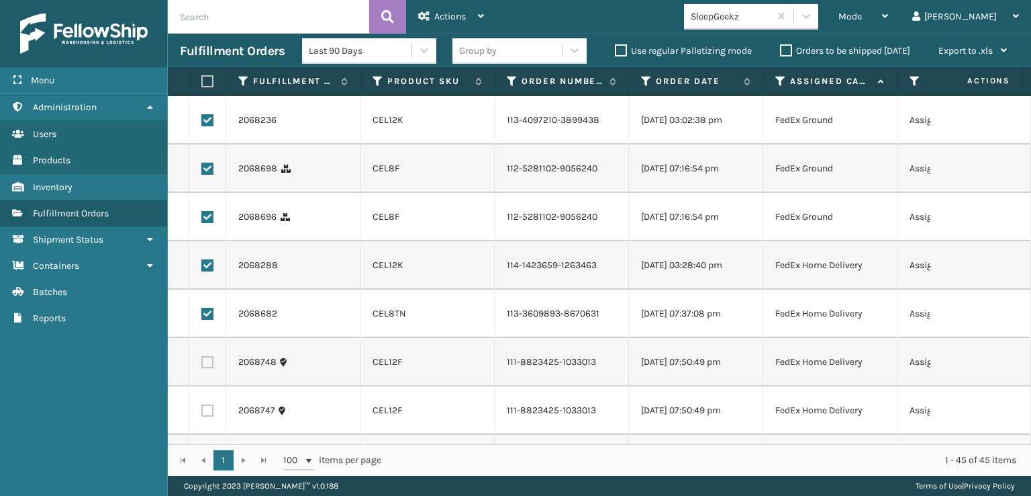
click at [201, 368] on label at bounding box center [207, 362] width 12 height 12
click at [201, 365] on input "checkbox" at bounding box center [201, 360] width 1 height 9
checkbox input "true"
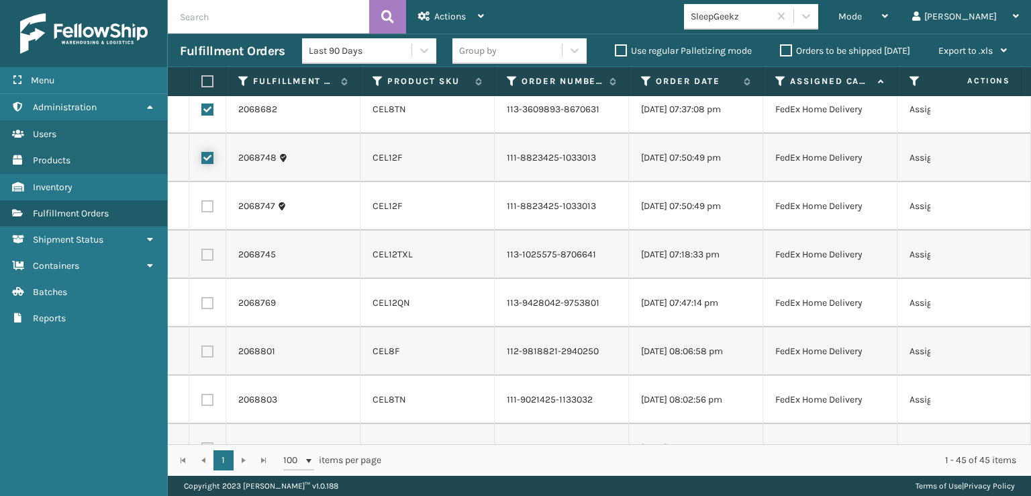
scroll to position [269, 0]
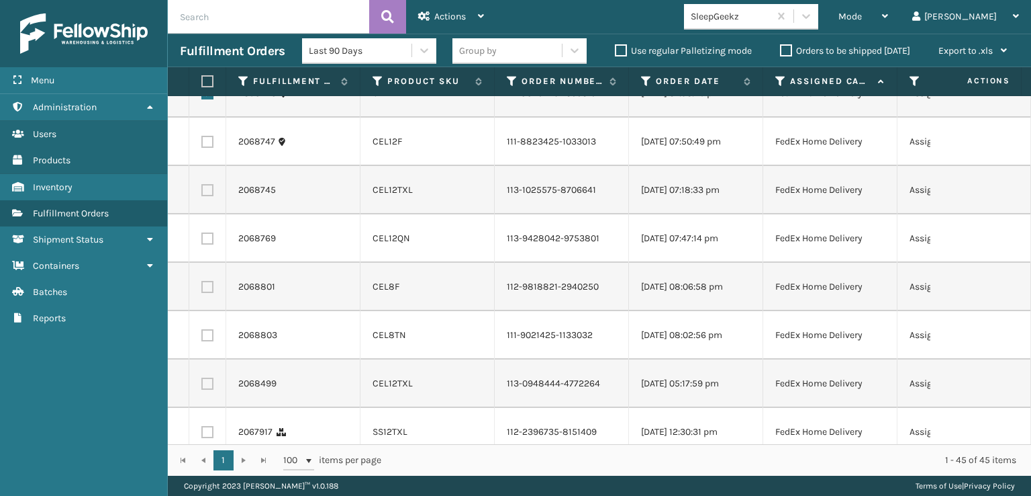
click at [212, 148] on label at bounding box center [207, 142] width 12 height 12
click at [202, 144] on input "checkbox" at bounding box center [201, 140] width 1 height 9
checkbox input "true"
click at [210, 196] on label at bounding box center [207, 190] width 12 height 12
click at [202, 193] on input "checkbox" at bounding box center [201, 188] width 1 height 9
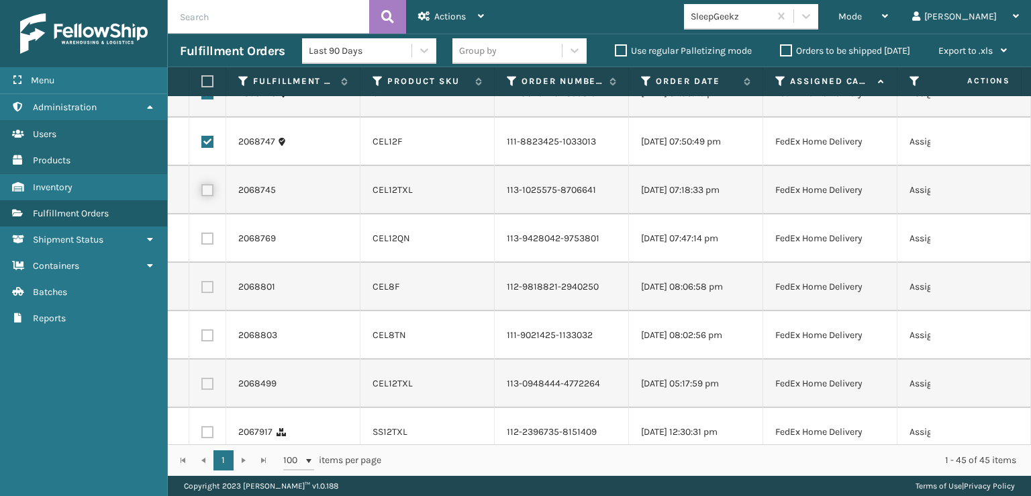
checkbox input "true"
click at [210, 263] on td at bounding box center [207, 238] width 37 height 48
click at [201, 244] on label at bounding box center [207, 238] width 12 height 12
click at [201, 241] on input "checkbox" at bounding box center [201, 236] width 1 height 9
checkbox input "true"
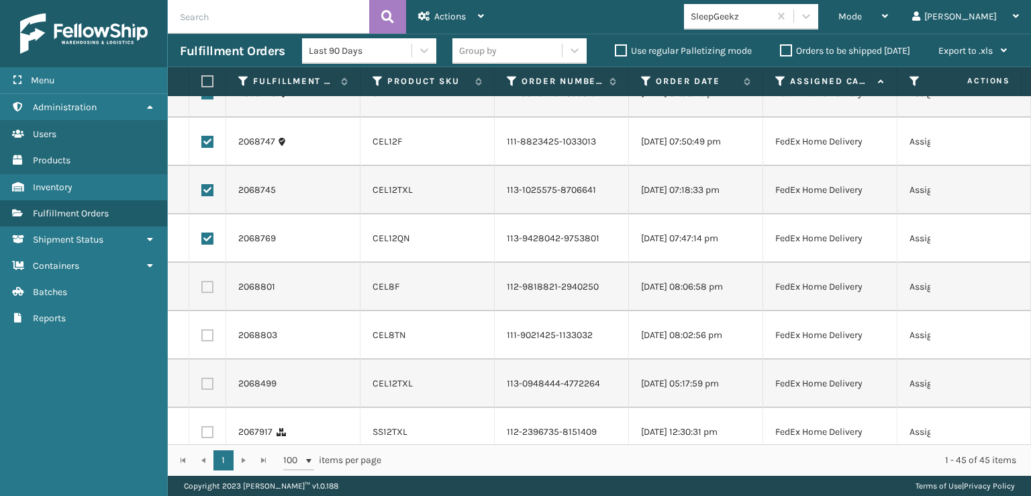
click at [206, 293] on label at bounding box center [207, 287] width 12 height 12
click at [202, 289] on input "checkbox" at bounding box center [201, 285] width 1 height 9
checkbox input "true"
click at [205, 341] on label at bounding box center [207, 335] width 12 height 12
click at [202, 338] on input "checkbox" at bounding box center [201, 333] width 1 height 9
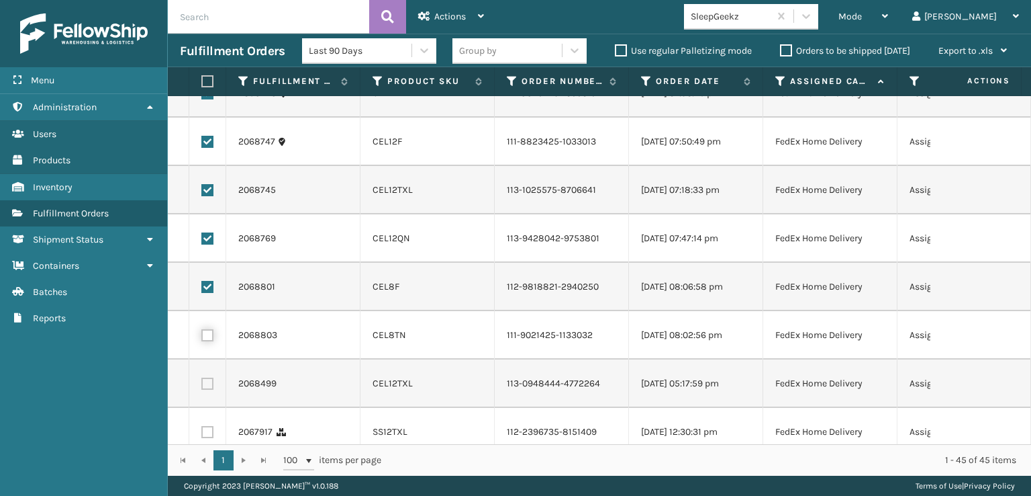
checkbox input "true"
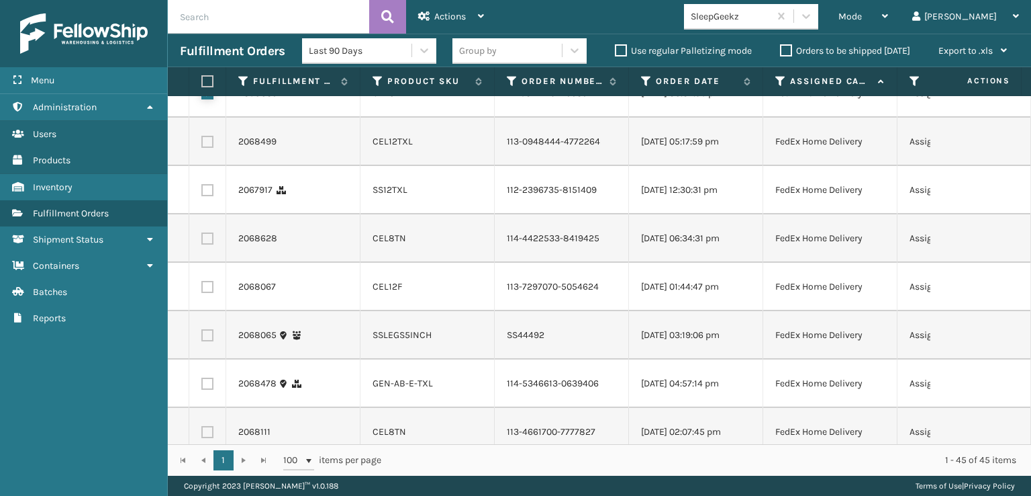
scroll to position [537, 0]
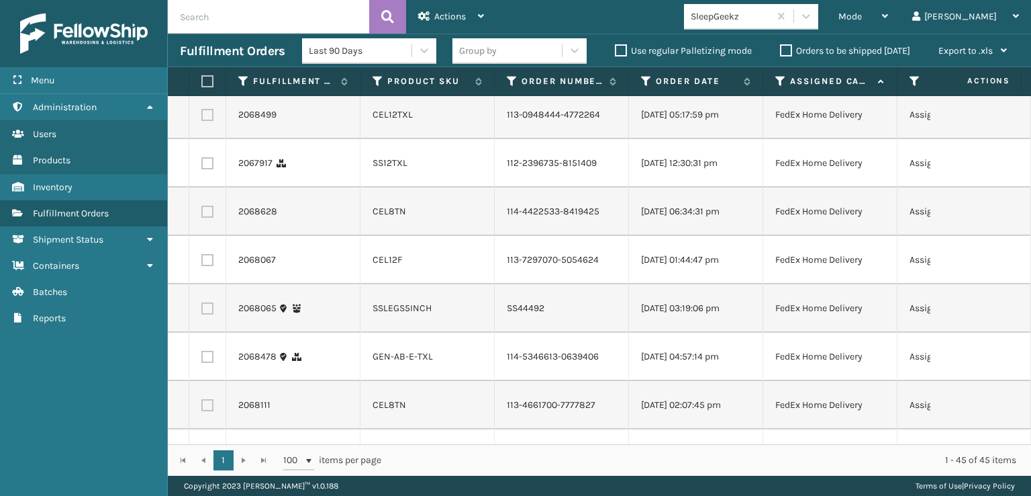
click at [210, 121] on label at bounding box center [207, 115] width 12 height 12
click at [202, 118] on input "checkbox" at bounding box center [201, 113] width 1 height 9
checkbox input "true"
click at [205, 169] on label at bounding box center [207, 163] width 12 height 12
click at [202, 166] on input "checkbox" at bounding box center [201, 161] width 1 height 9
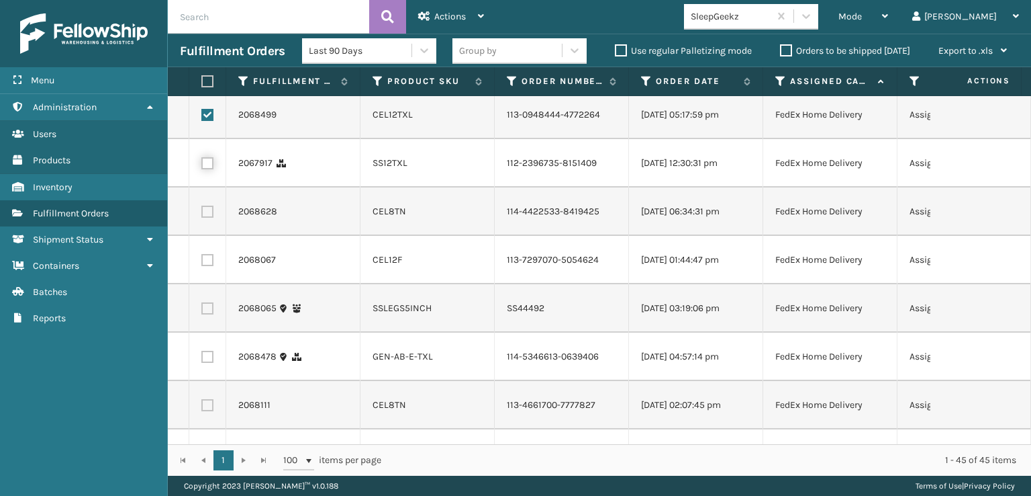
checkbox input "true"
click at [210, 218] on label at bounding box center [207, 211] width 12 height 12
click at [202, 214] on input "checkbox" at bounding box center [201, 209] width 1 height 9
checkbox input "true"
click at [206, 266] on label at bounding box center [207, 260] width 12 height 12
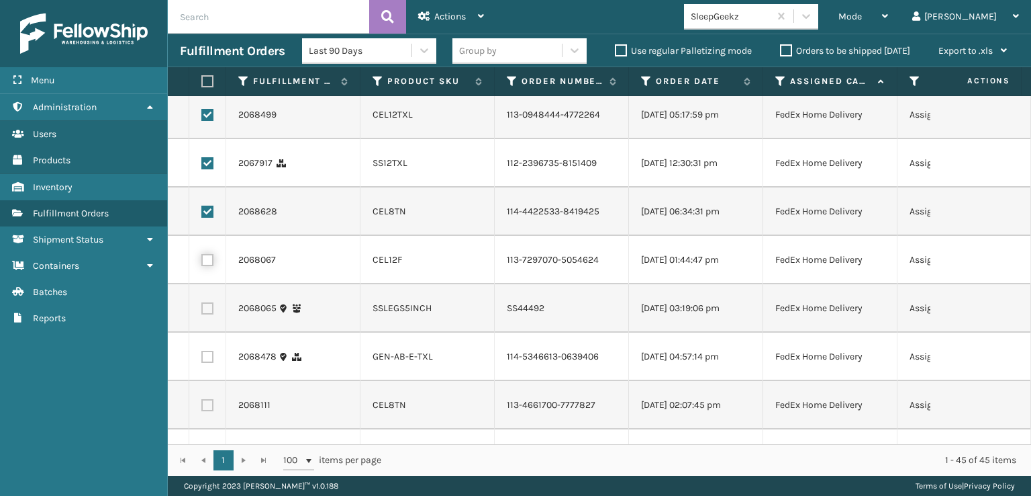
click at [202, 263] on input "checkbox" at bounding box center [201, 258] width 1 height 9
checkbox input "true"
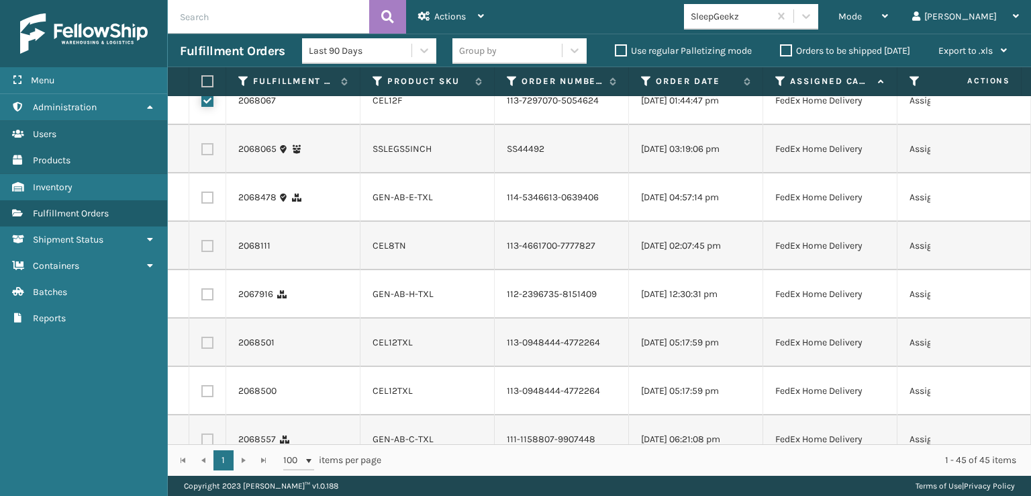
scroll to position [739, 0]
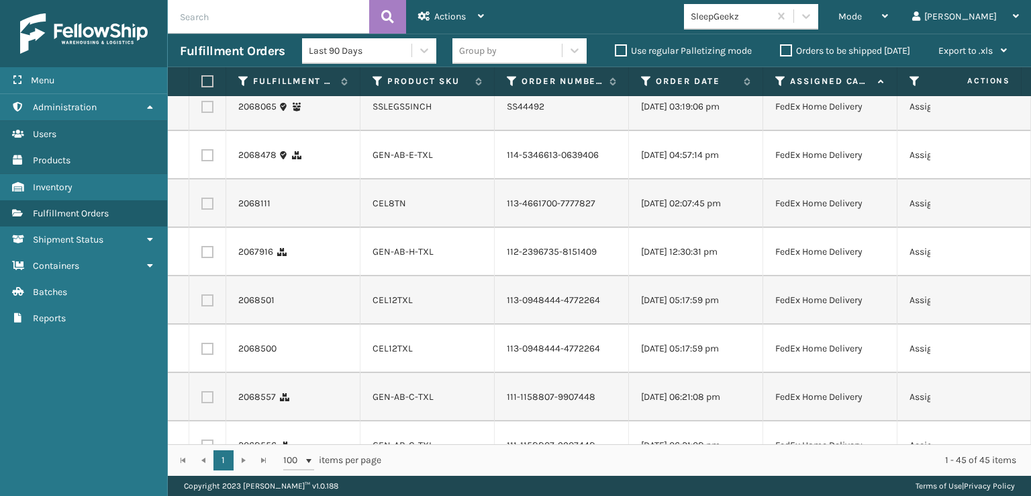
click at [210, 210] on label at bounding box center [207, 203] width 12 height 12
click at [202, 206] on input "checkbox" at bounding box center [201, 201] width 1 height 9
checkbox input "true"
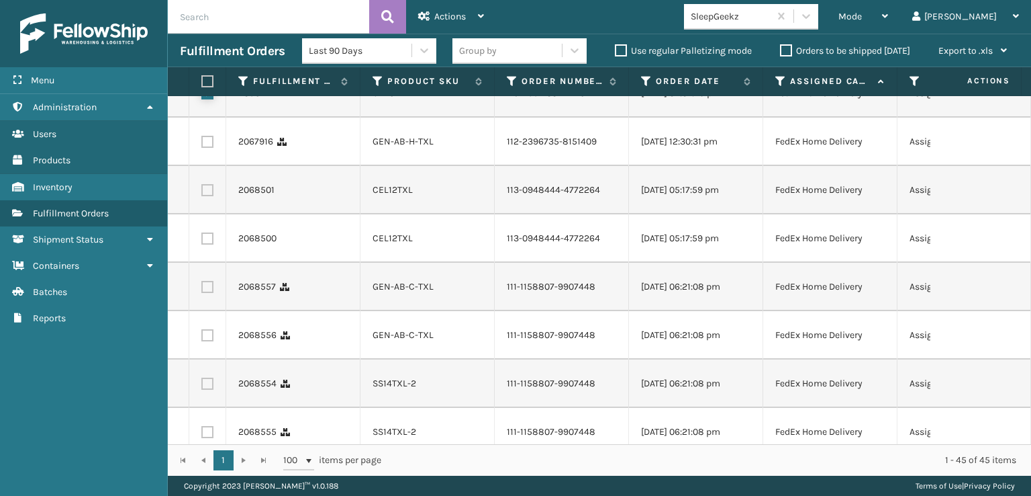
scroll to position [873, 0]
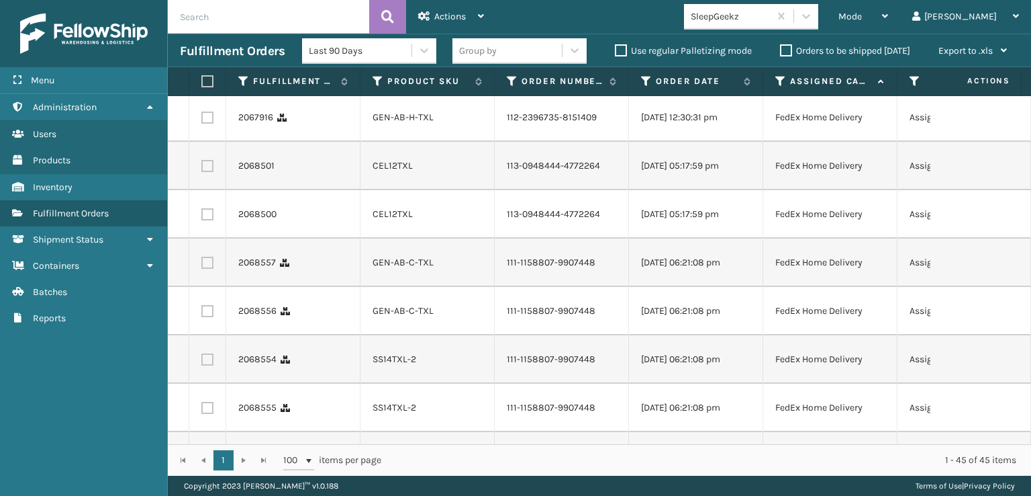
click at [207, 124] on label at bounding box center [207, 117] width 12 height 12
click at [202, 120] on input "checkbox" at bounding box center [201, 115] width 1 height 9
checkbox input "true"
click at [207, 172] on label at bounding box center [207, 166] width 12 height 12
click at [202, 169] on input "checkbox" at bounding box center [201, 164] width 1 height 9
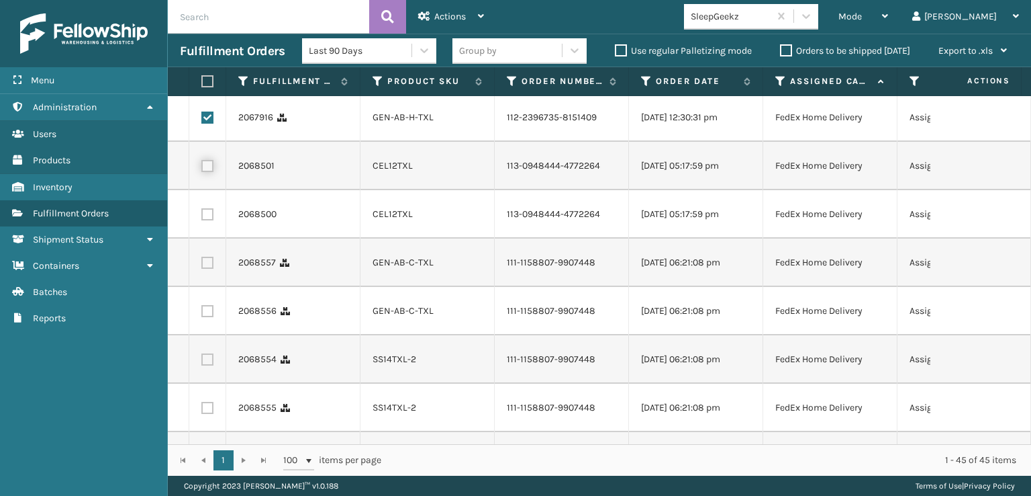
checkbox input "true"
click at [209, 220] on label at bounding box center [207, 214] width 12 height 12
click at [202, 217] on input "checkbox" at bounding box center [201, 212] width 1 height 9
checkbox input "true"
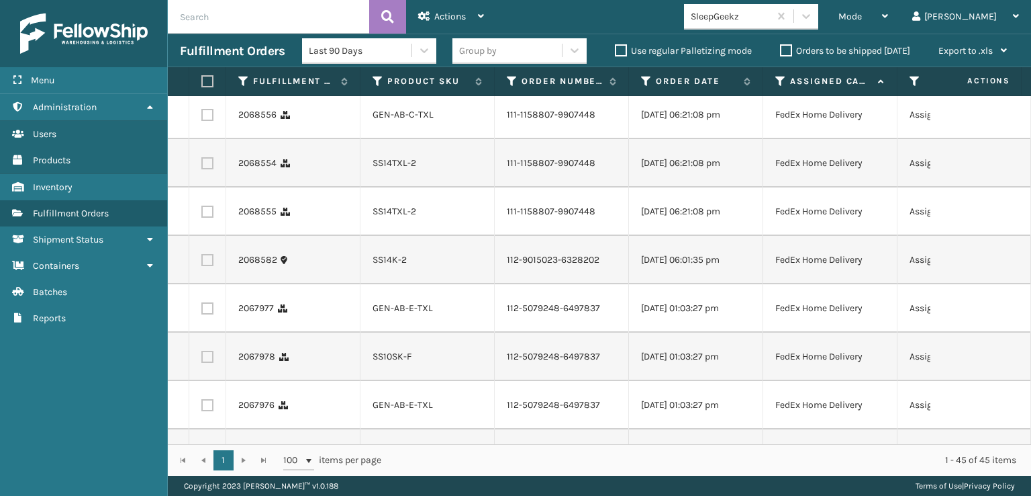
scroll to position [1074, 0]
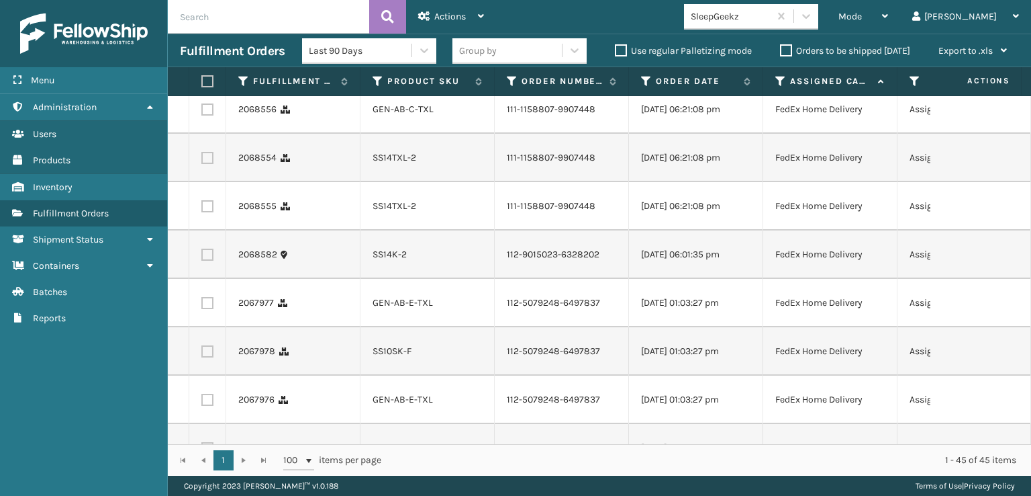
click at [205, 67] on label at bounding box center [207, 61] width 12 height 12
click at [202, 64] on input "checkbox" at bounding box center [201, 59] width 1 height 9
checkbox input "true"
click at [209, 115] on label at bounding box center [207, 109] width 12 height 12
click at [202, 112] on input "checkbox" at bounding box center [201, 107] width 1 height 9
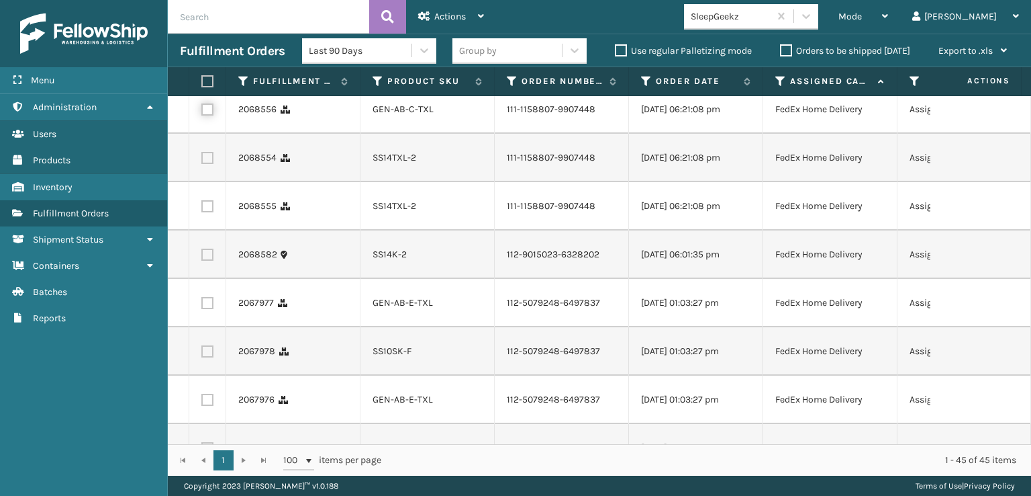
checkbox input "true"
click at [209, 164] on label at bounding box center [207, 158] width 12 height 12
click at [202, 160] on input "checkbox" at bounding box center [201, 156] width 1 height 9
checkbox input "true"
click at [204, 212] on label at bounding box center [207, 206] width 12 height 12
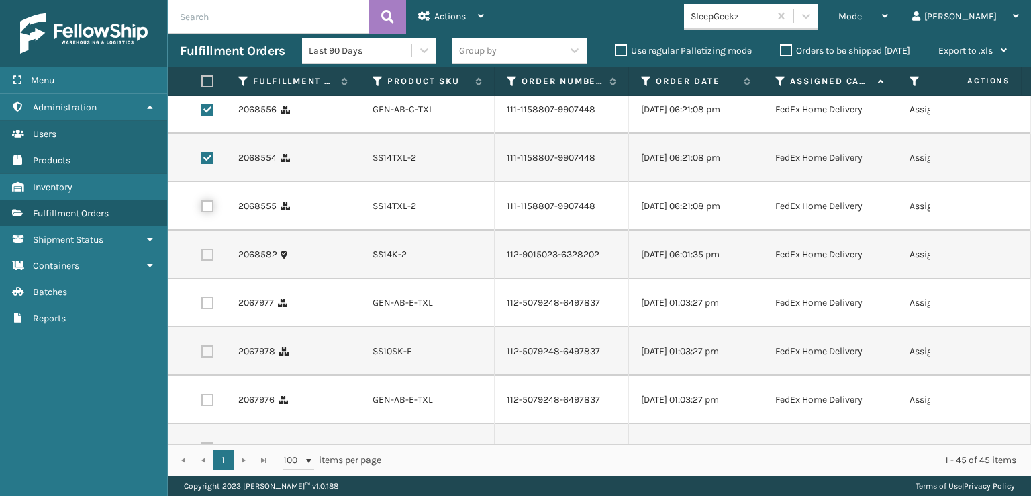
click at [202, 209] on input "checkbox" at bounding box center [201, 204] width 1 height 9
checkbox input "true"
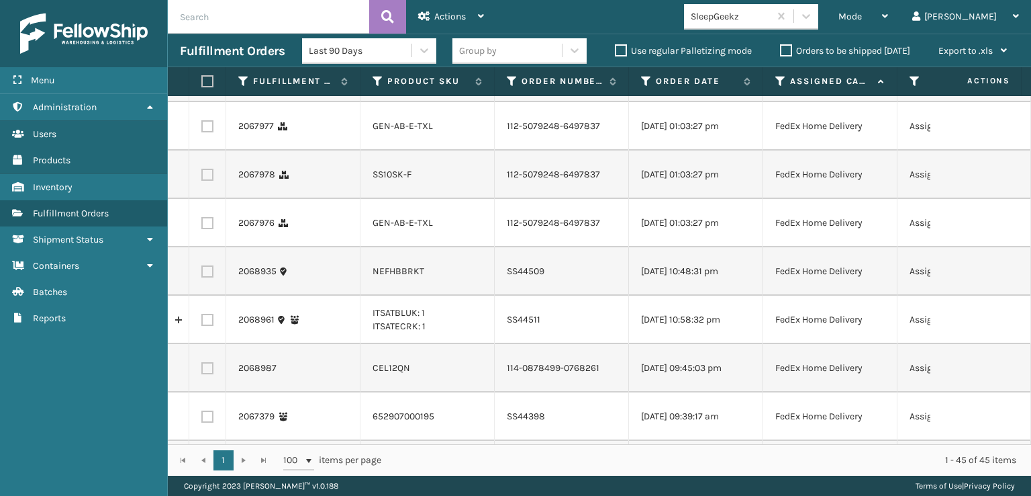
scroll to position [1276, 0]
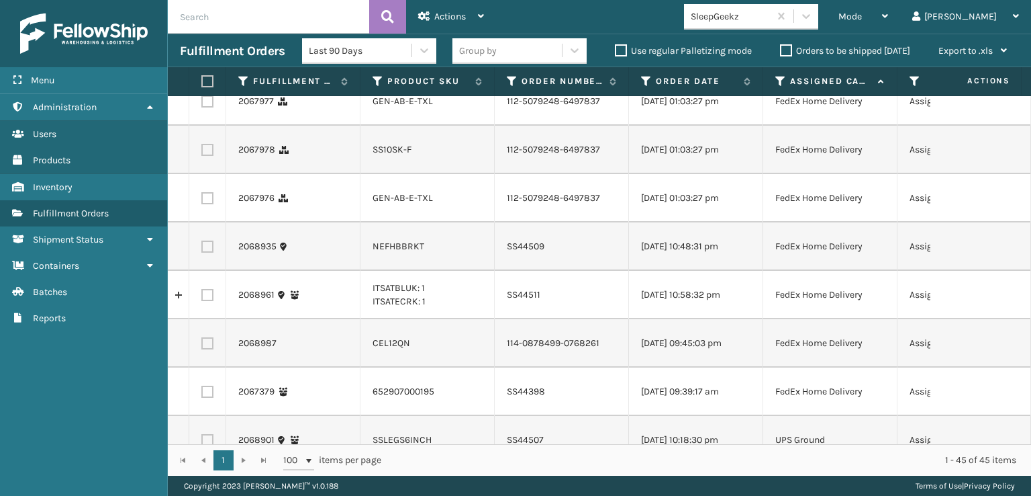
click at [201, 59] on label at bounding box center [207, 53] width 12 height 12
click at [201, 56] on input "checkbox" at bounding box center [201, 51] width 1 height 9
checkbox input "true"
click at [206, 107] on label at bounding box center [207, 101] width 12 height 12
click at [202, 104] on input "checkbox" at bounding box center [201, 99] width 1 height 9
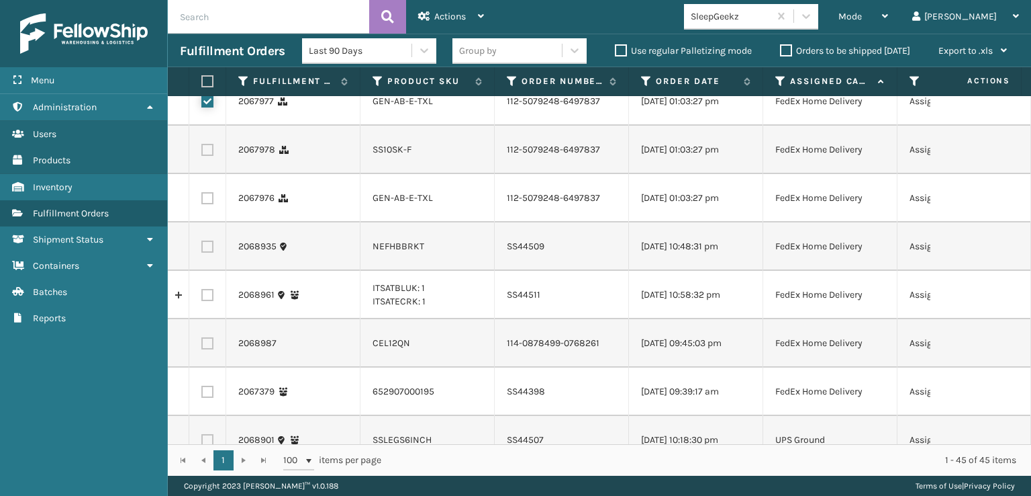
checkbox input "true"
click at [213, 156] on label at bounding box center [207, 150] width 12 height 12
click at [202, 152] on input "checkbox" at bounding box center [201, 148] width 1 height 9
checkbox input "true"
drag, startPoint x: 207, startPoint y: 424, endPoint x: 203, endPoint y: 398, distance: 25.9
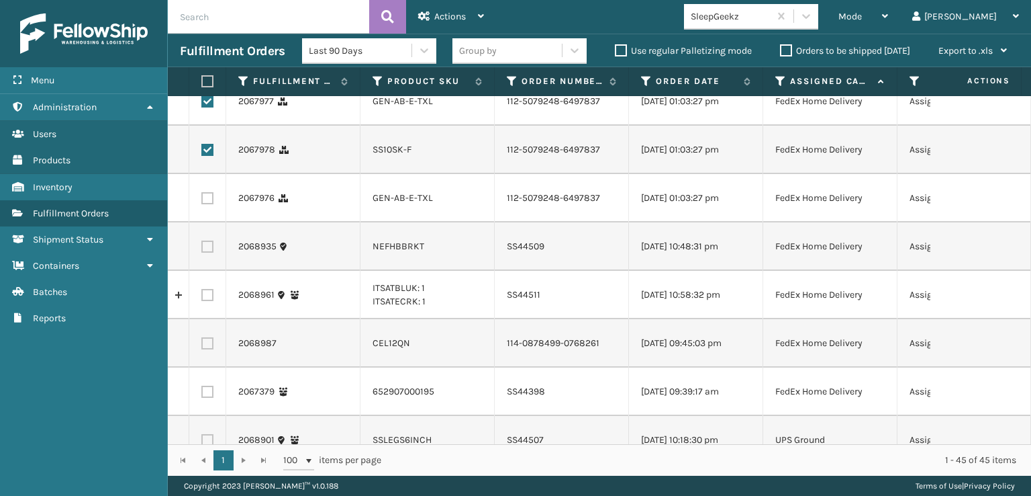
click at [207, 204] on label at bounding box center [207, 198] width 12 height 12
click at [202, 201] on input "checkbox" at bounding box center [201, 196] width 1 height 9
checkbox input "true"
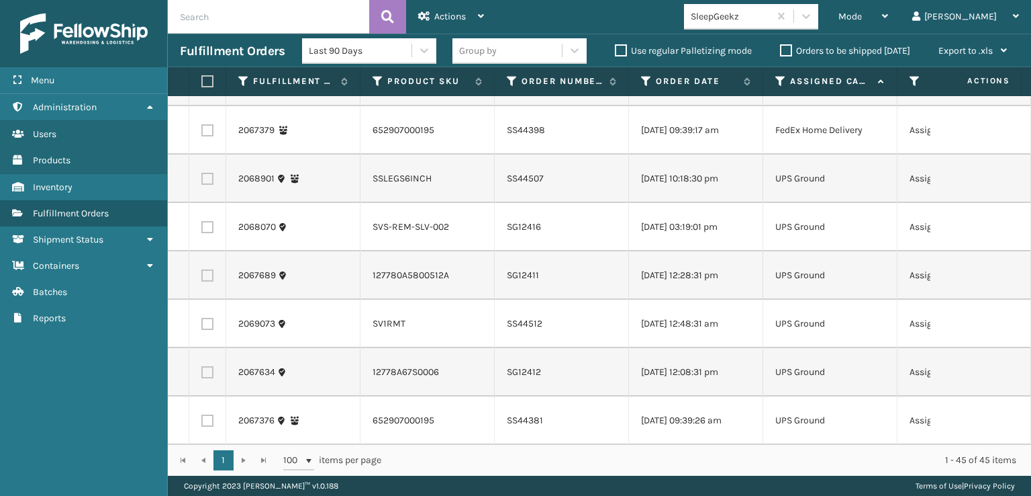
scroll to position [1544, 0]
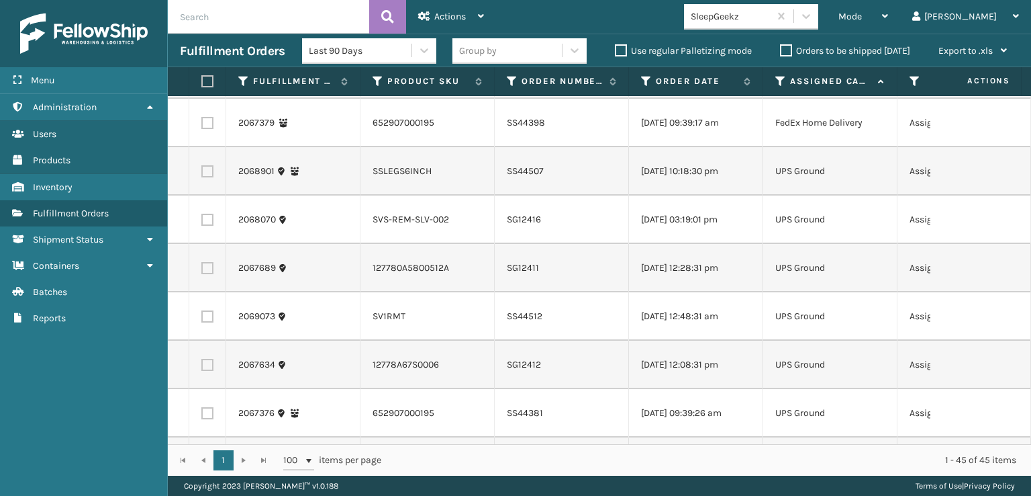
click at [207, 99] on td at bounding box center [207, 74] width 37 height 48
click at [208, 99] on td at bounding box center [207, 74] width 37 height 48
click at [208, 81] on label at bounding box center [207, 74] width 12 height 12
click at [202, 77] on input "checkbox" at bounding box center [201, 72] width 1 height 9
checkbox input "true"
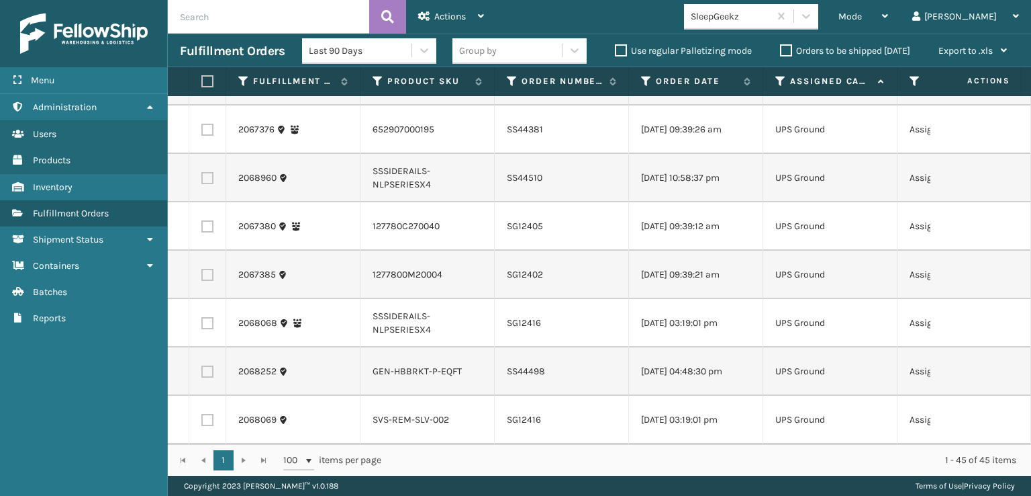
scroll to position [2103, 0]
click at [441, 3] on div "Actions" at bounding box center [451, 17] width 66 height 34
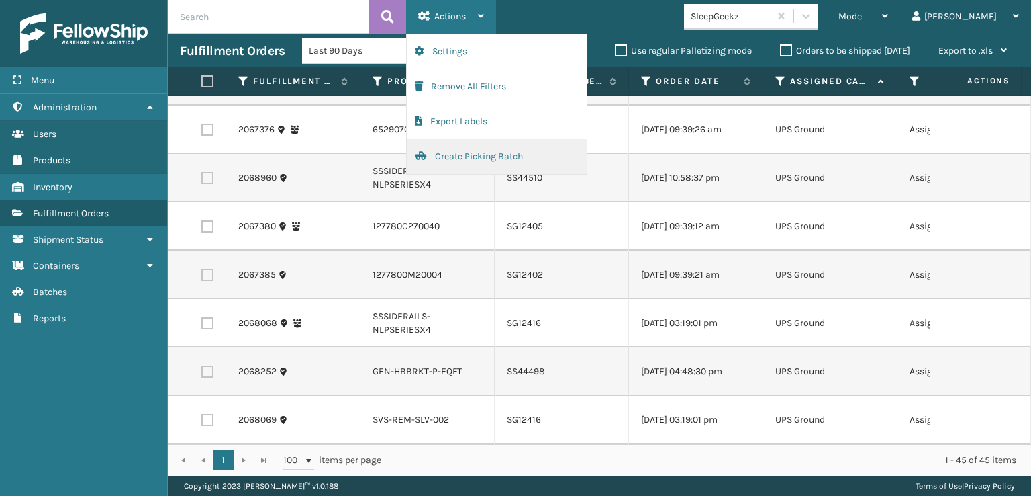
click at [453, 161] on button "Create Picking Batch" at bounding box center [497, 156] width 180 height 35
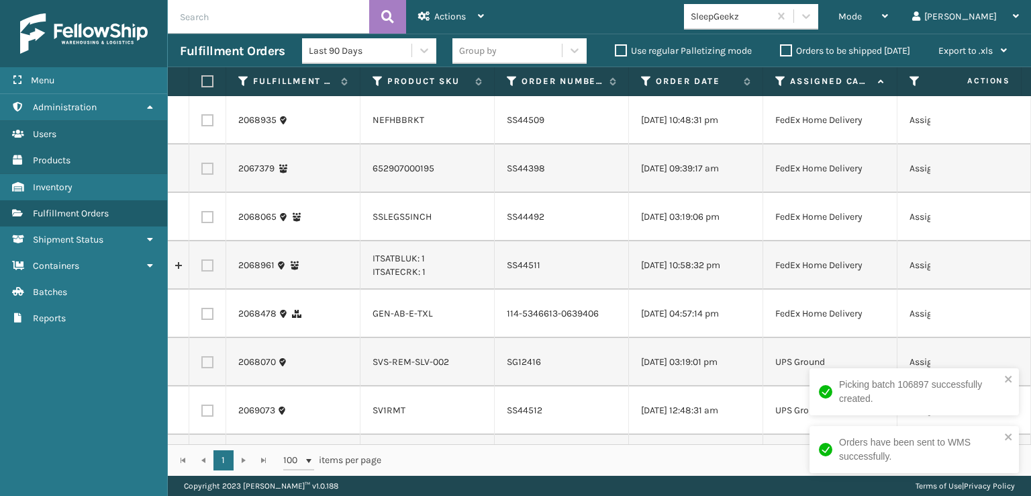
click at [204, 82] on label at bounding box center [205, 81] width 8 height 12
click at [202, 82] on input "checkbox" at bounding box center [201, 81] width 1 height 9
checkbox input "true"
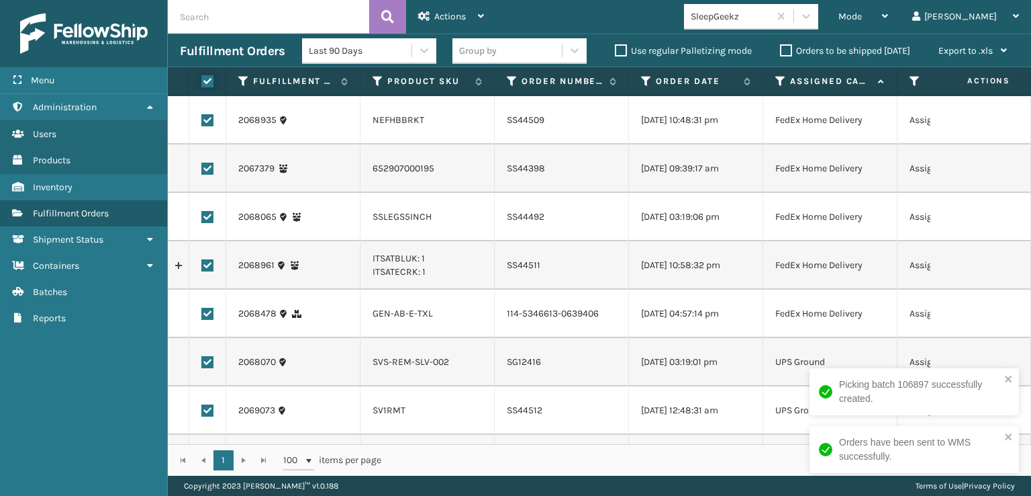
checkbox input "true"
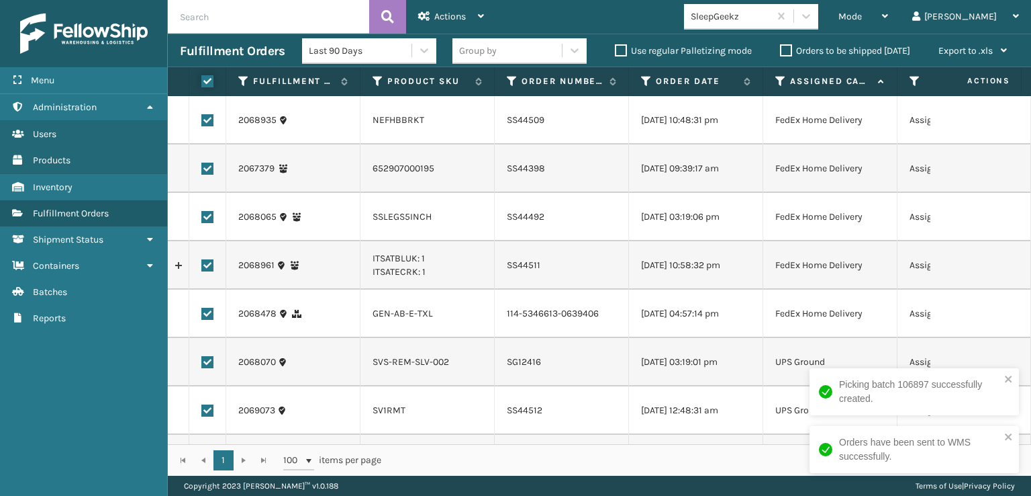
checkbox input "true"
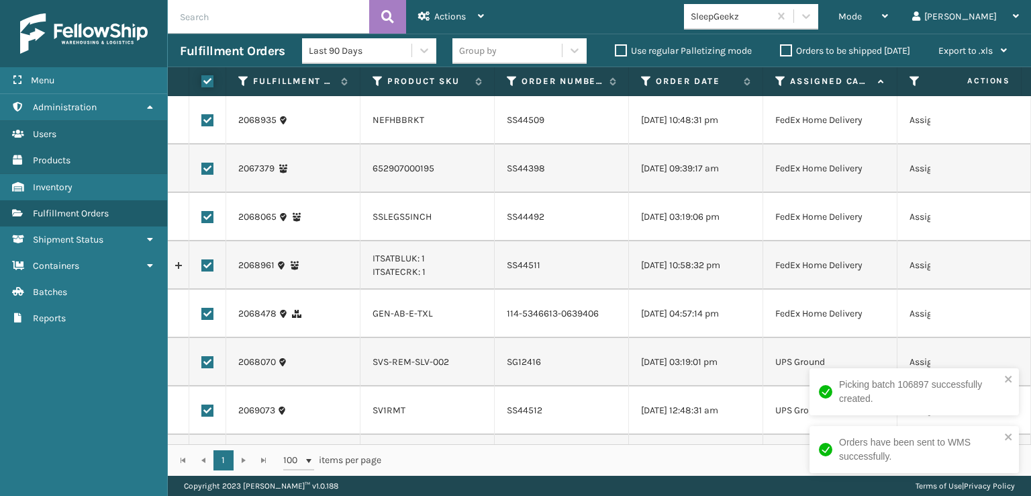
checkbox input "true"
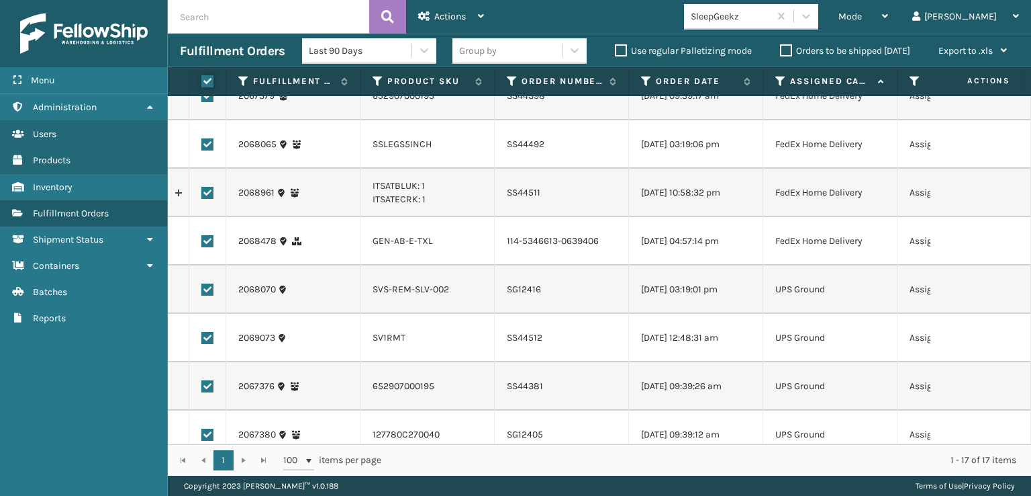
scroll to position [54, 0]
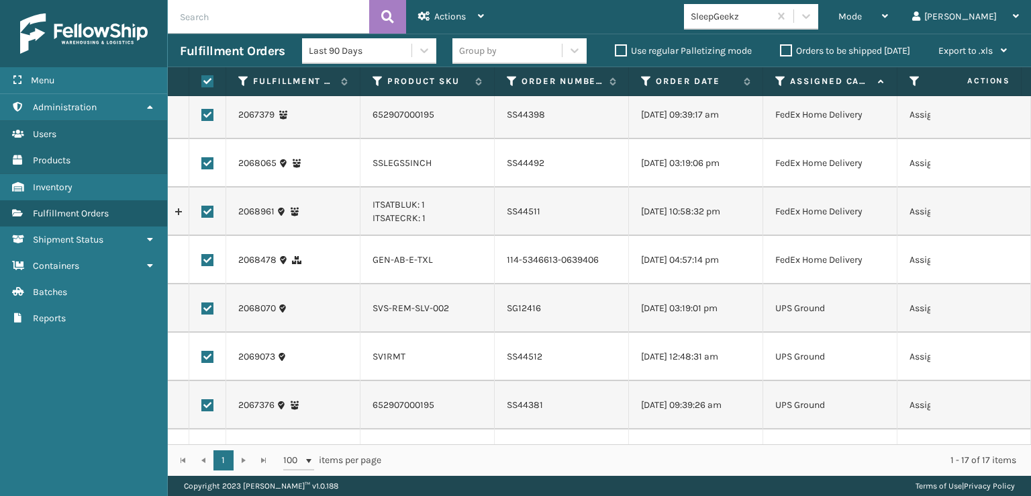
click at [204, 266] on label at bounding box center [207, 260] width 12 height 12
click at [202, 263] on input "checkbox" at bounding box center [201, 258] width 1 height 9
checkbox input "false"
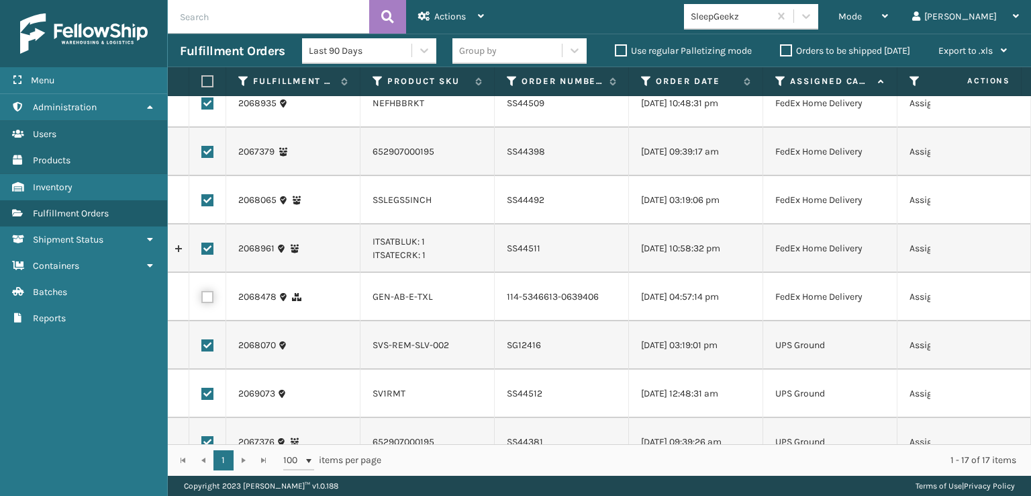
scroll to position [0, 0]
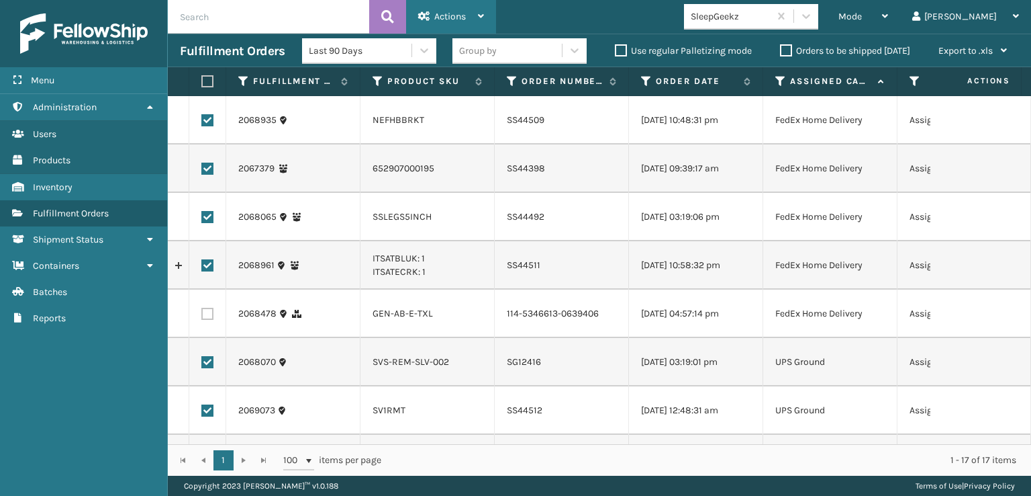
click at [434, 22] on div "Actions" at bounding box center [451, 17] width 66 height 34
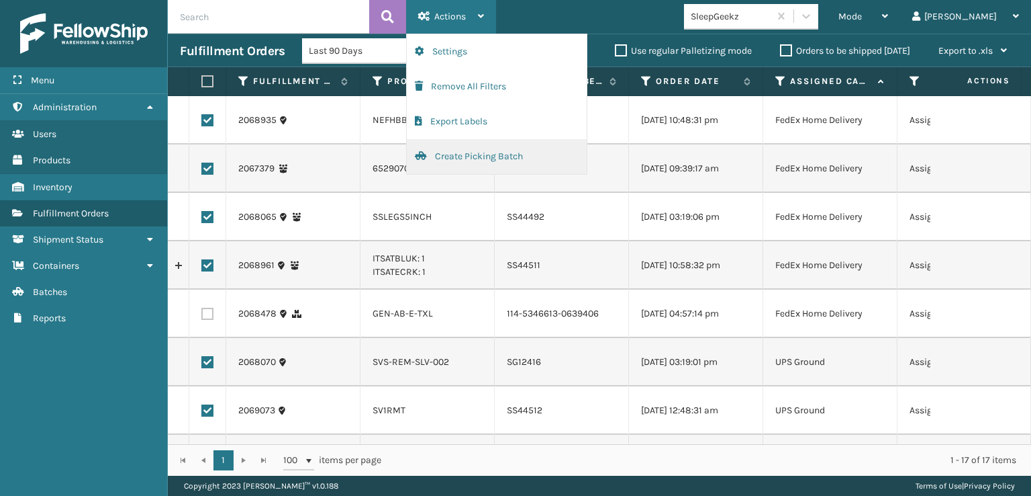
click at [449, 160] on button "Create Picking Batch" at bounding box center [497, 156] width 180 height 35
